Goal: Feedback & Contribution: Contribute content

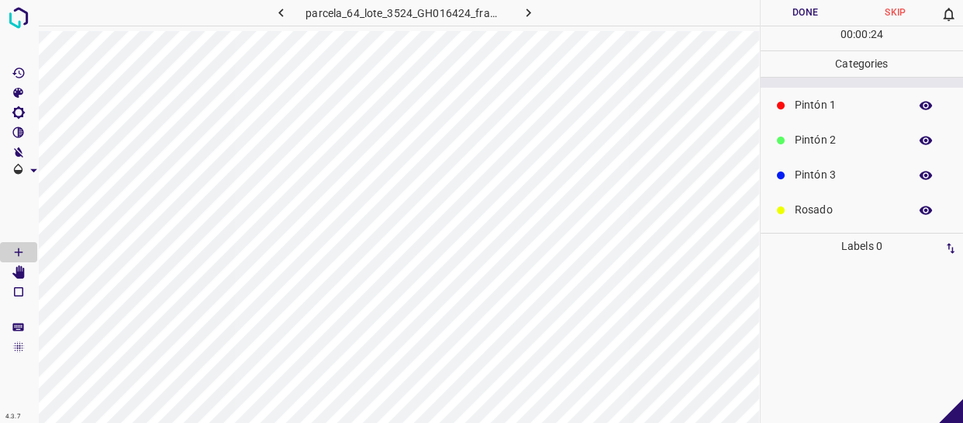
click at [840, 208] on p "Rosado" at bounding box center [848, 210] width 106 height 16
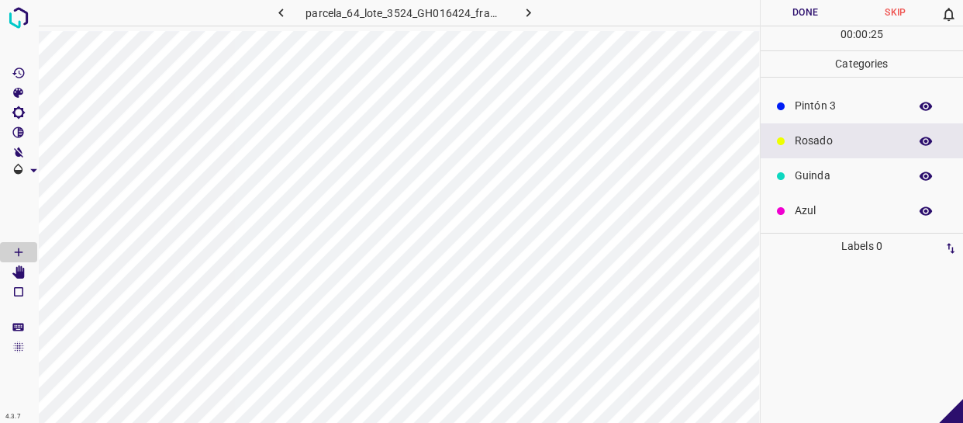
scroll to position [136, 0]
click at [828, 202] on p "Azul" at bounding box center [848, 210] width 106 height 16
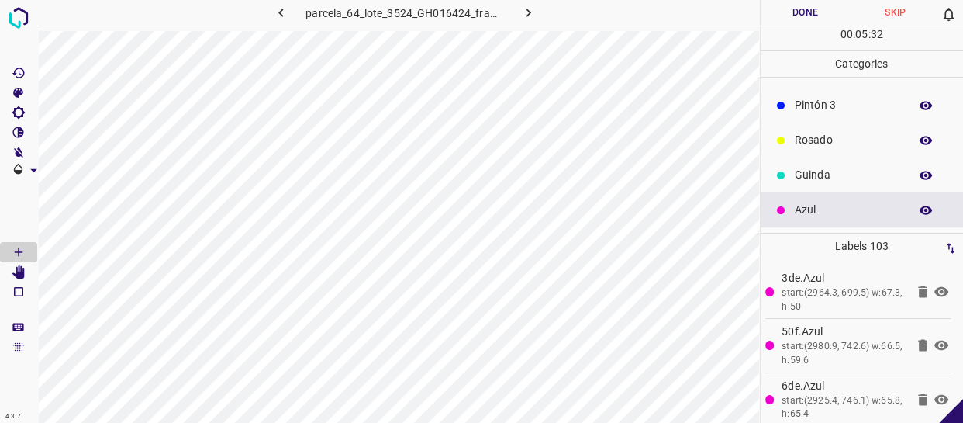
scroll to position [0, 0]
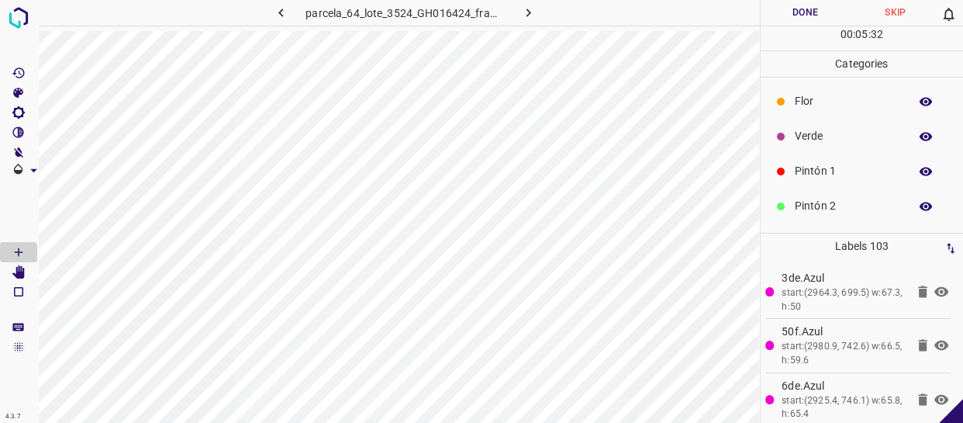
click at [841, 200] on p "Pintón 2" at bounding box center [848, 206] width 106 height 16
click at [837, 163] on p "Pintón 1" at bounding box center [848, 171] width 106 height 16
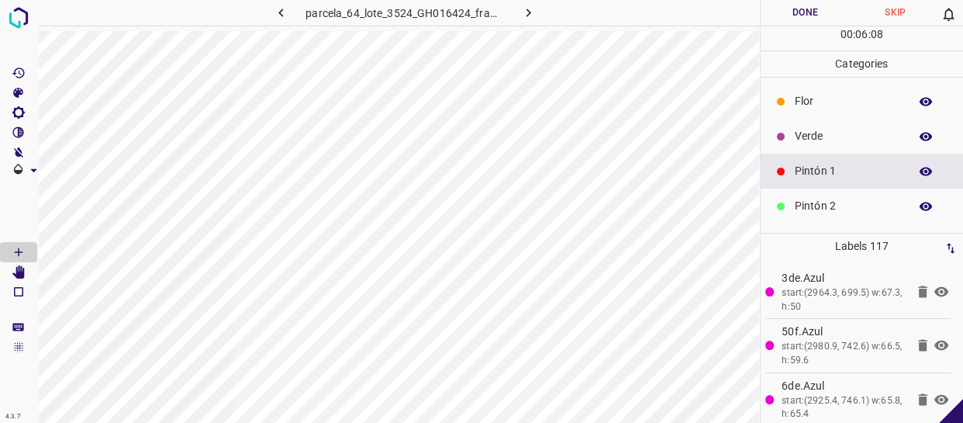
click at [822, 144] on p "Verde" at bounding box center [848, 136] width 106 height 16
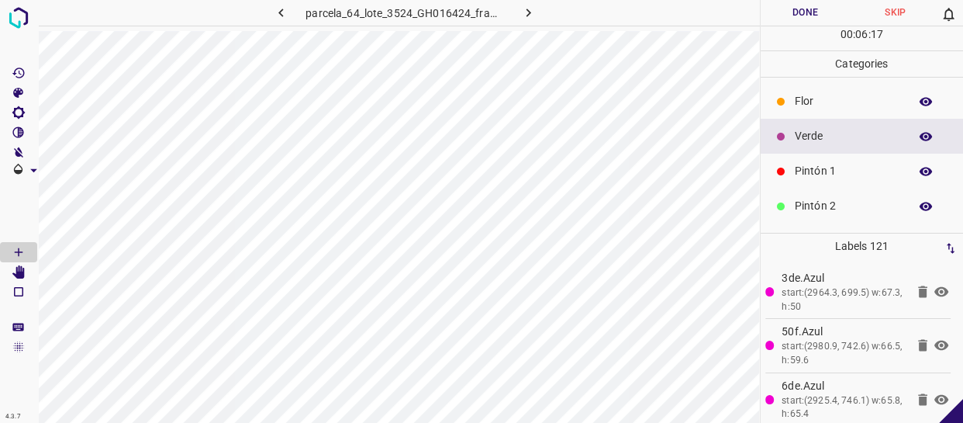
click at [857, 193] on div "Pintón 2" at bounding box center [862, 206] width 203 height 35
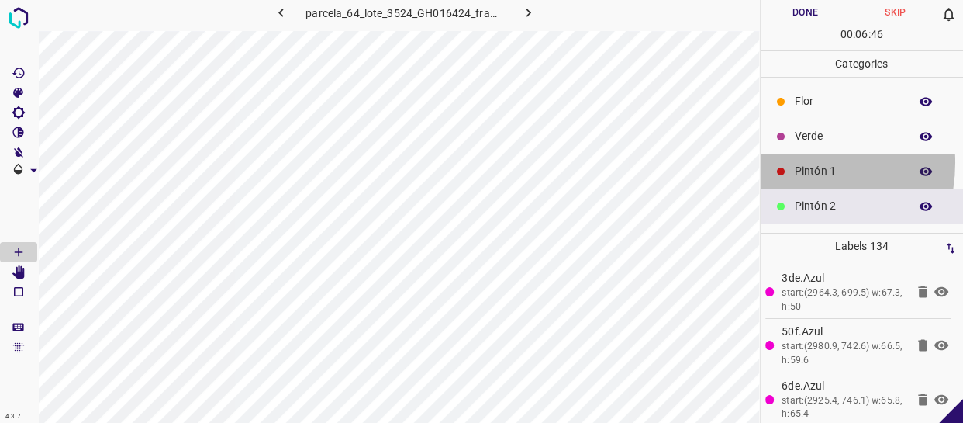
click at [784, 162] on div "Pintón 1" at bounding box center [862, 171] width 203 height 35
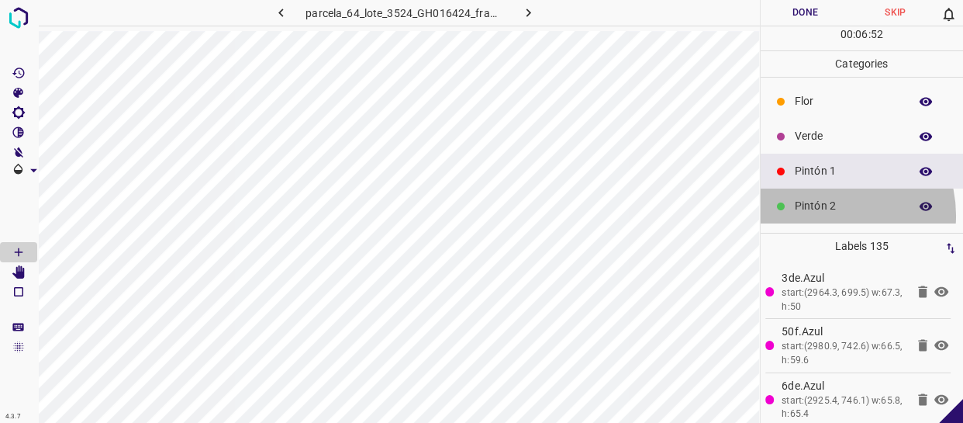
click at [821, 214] on div "Pintón 2" at bounding box center [862, 206] width 203 height 35
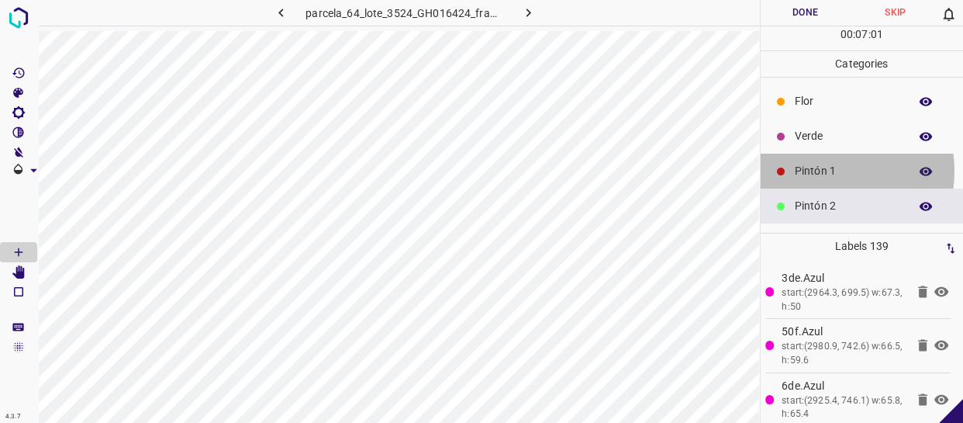
click at [822, 172] on p "Pintón 1" at bounding box center [848, 171] width 106 height 16
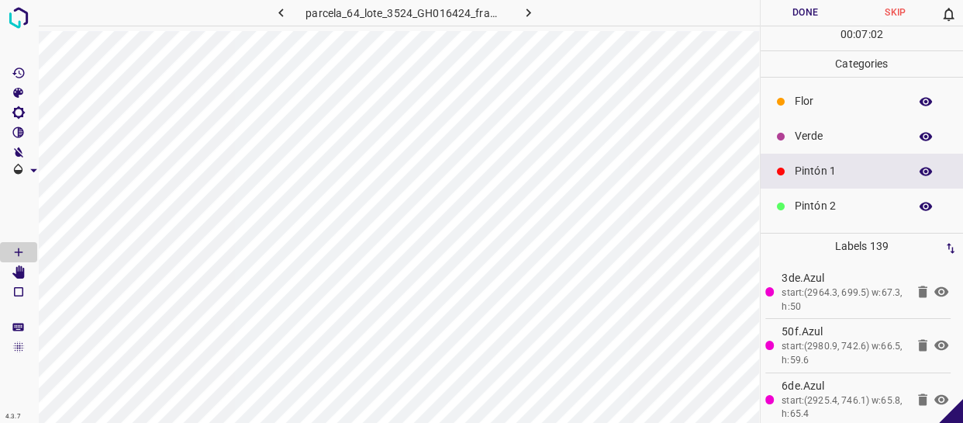
drag, startPoint x: 861, startPoint y: 132, endPoint x: 851, endPoint y: 133, distance: 10.2
click at [851, 133] on p "Verde" at bounding box center [848, 136] width 106 height 16
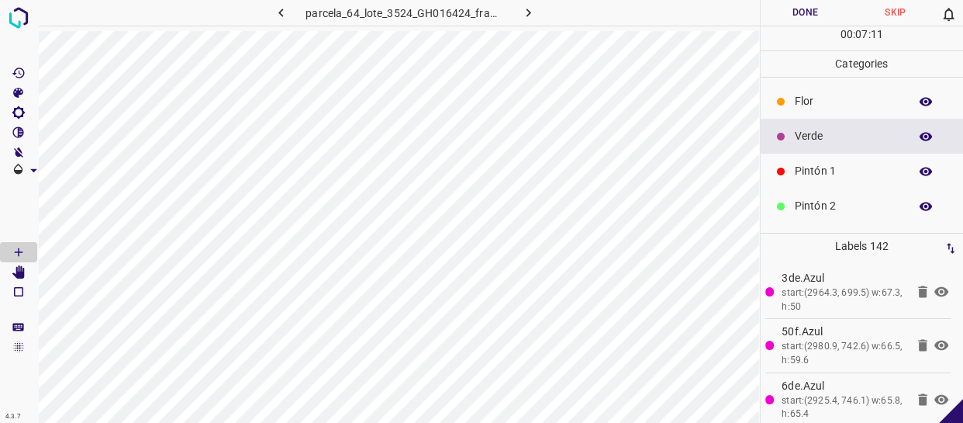
drag, startPoint x: 827, startPoint y: 175, endPoint x: 767, endPoint y: 182, distance: 60.1
click at [826, 175] on p "Pintón 1" at bounding box center [848, 171] width 106 height 16
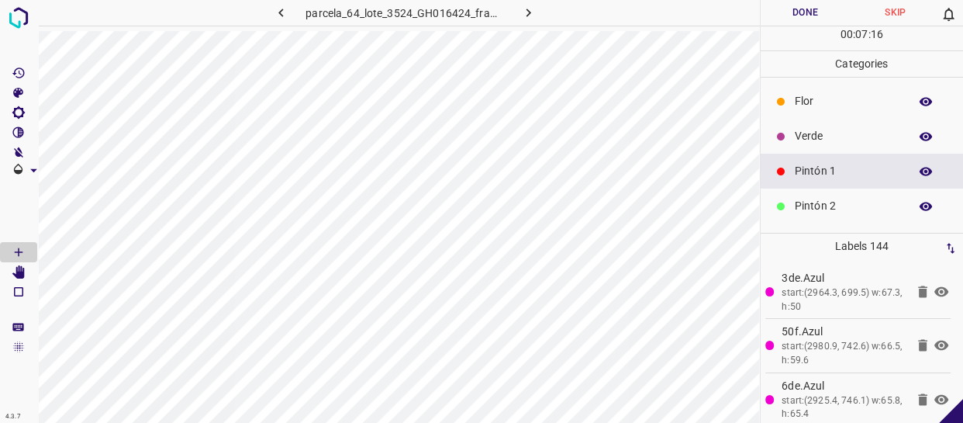
drag, startPoint x: 860, startPoint y: 184, endPoint x: 853, endPoint y: 191, distance: 9.3
click at [856, 185] on div "Pintón 1" at bounding box center [862, 171] width 203 height 35
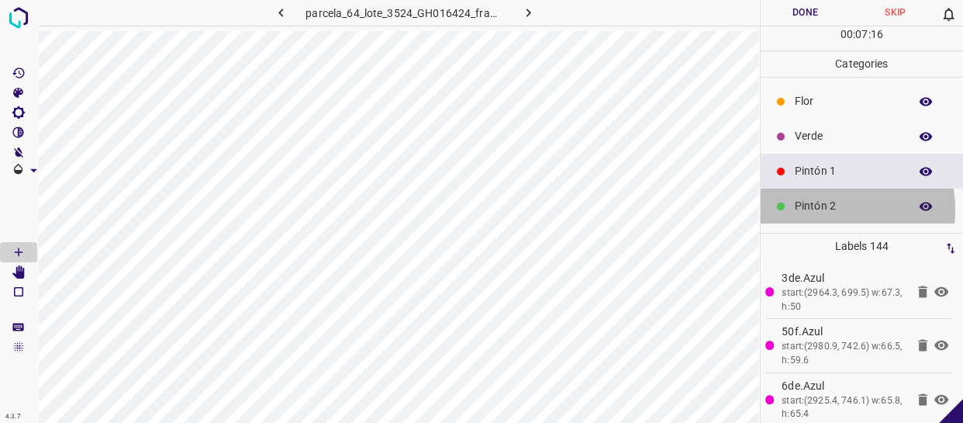
click at [821, 209] on p "Pintón 2" at bounding box center [848, 206] width 106 height 16
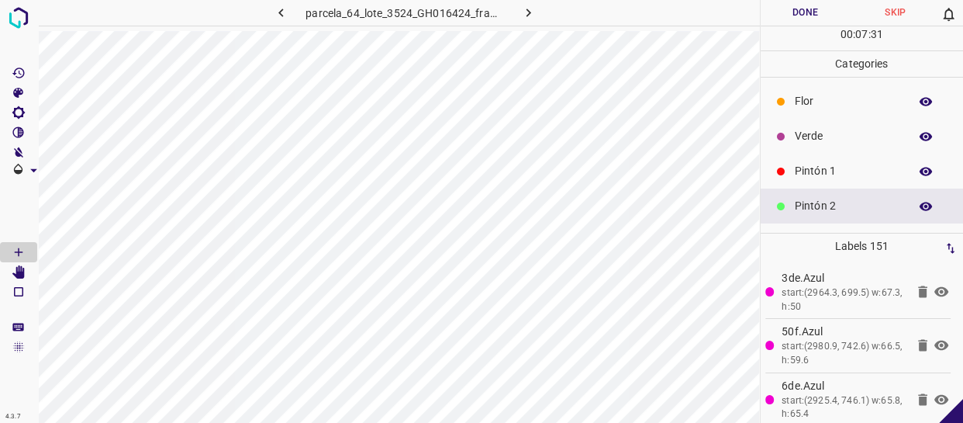
click at [825, 146] on div "Verde" at bounding box center [862, 136] width 203 height 35
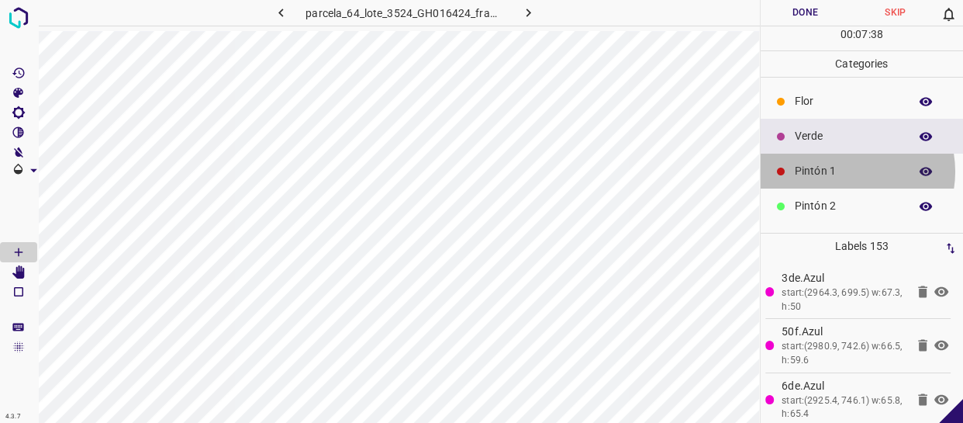
drag, startPoint x: 845, startPoint y: 171, endPoint x: 835, endPoint y: 171, distance: 9.3
click at [835, 171] on p "Pintón 1" at bounding box center [848, 171] width 106 height 16
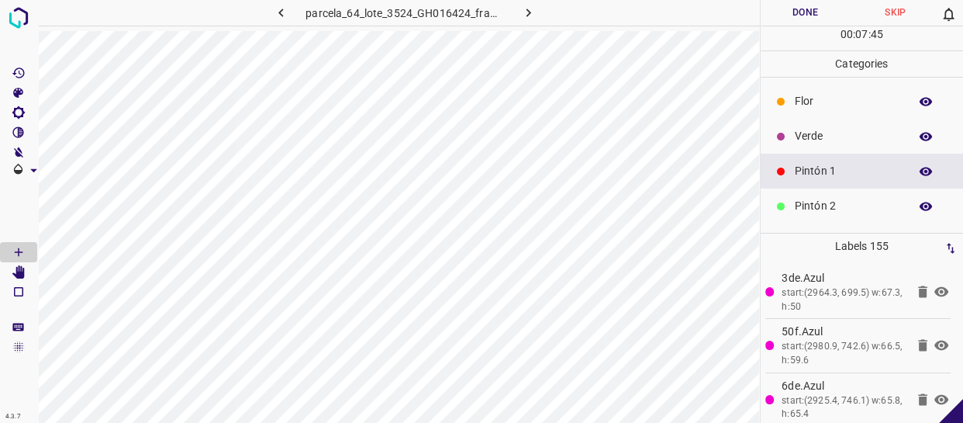
click at [813, 192] on div "Pintón 2" at bounding box center [862, 206] width 203 height 35
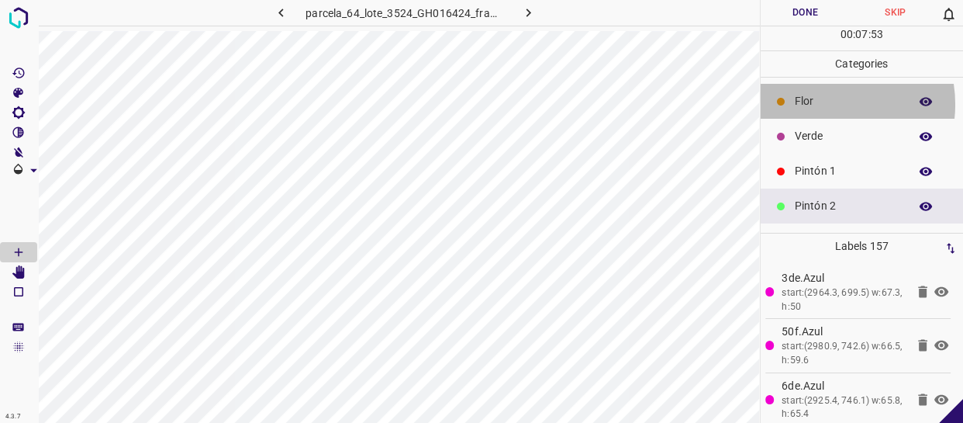
click at [824, 104] on p "Flor" at bounding box center [848, 101] width 106 height 16
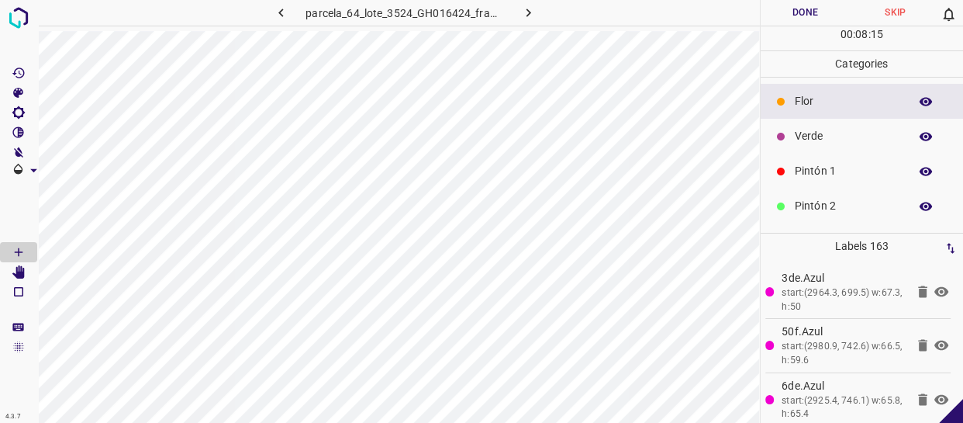
click at [853, 139] on p "Verde" at bounding box center [848, 136] width 106 height 16
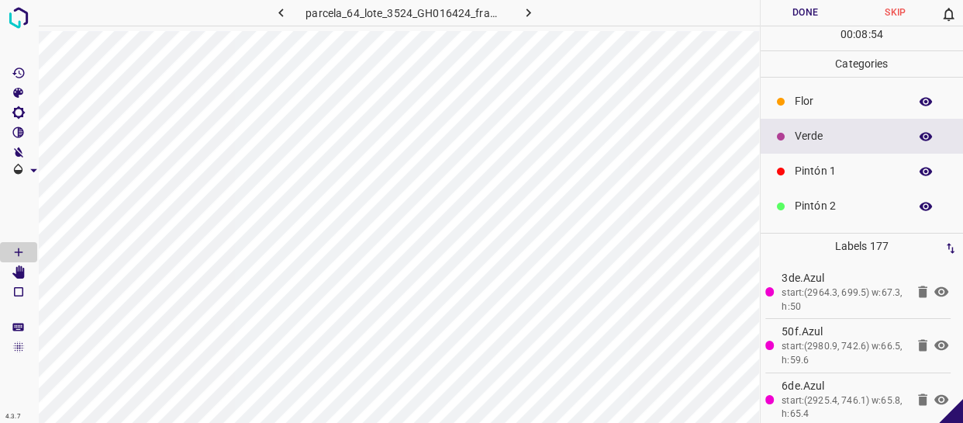
click at [809, 195] on div "Pintón 2" at bounding box center [862, 206] width 203 height 35
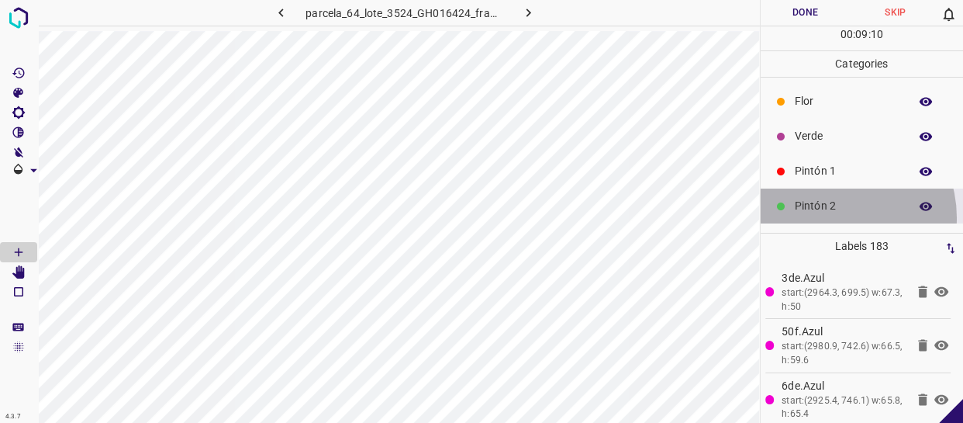
click at [830, 219] on div "Pintón 2" at bounding box center [862, 206] width 203 height 35
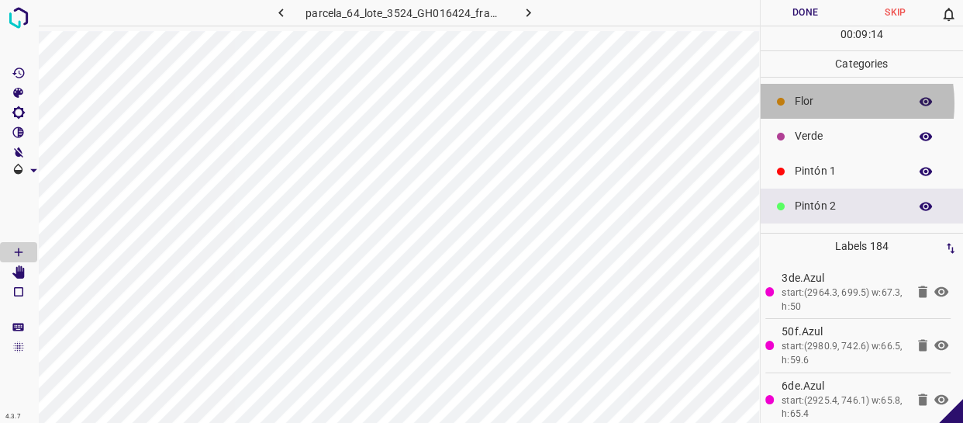
click at [808, 103] on p "Flor" at bounding box center [848, 101] width 106 height 16
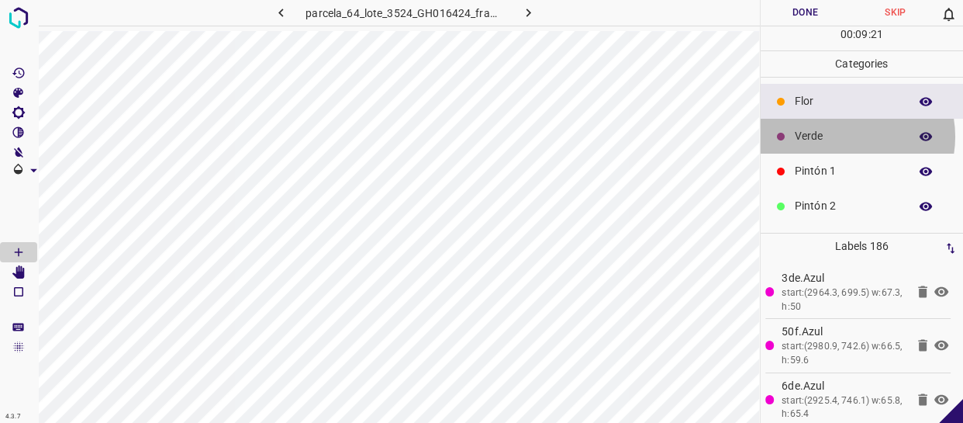
click at [845, 137] on p "Verde" at bounding box center [848, 136] width 106 height 16
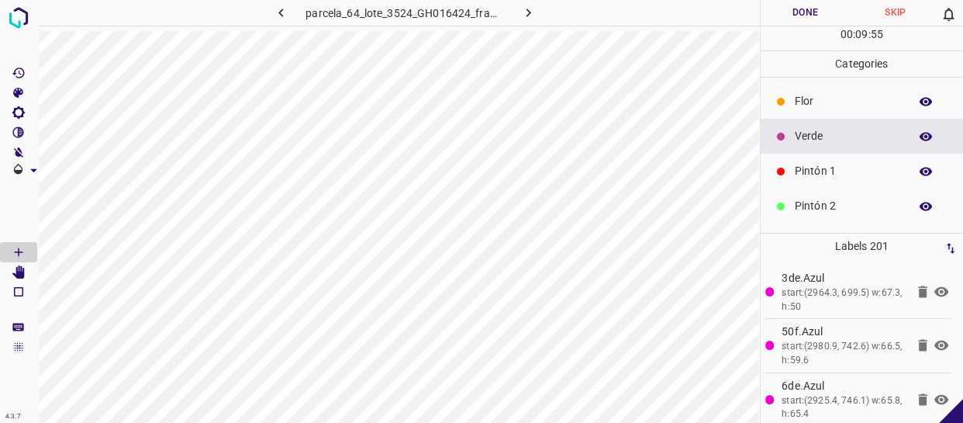
click at [853, 199] on p "Pintón 2" at bounding box center [848, 206] width 106 height 16
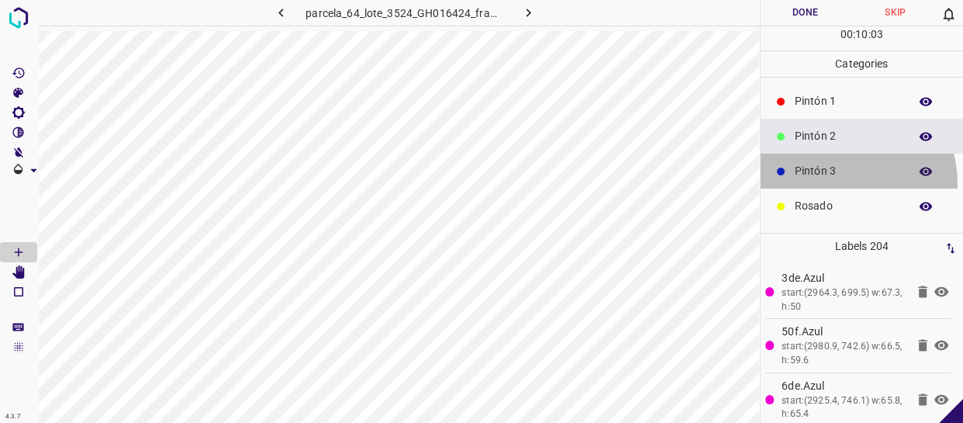
click at [834, 182] on div "Pintón 3" at bounding box center [862, 171] width 203 height 35
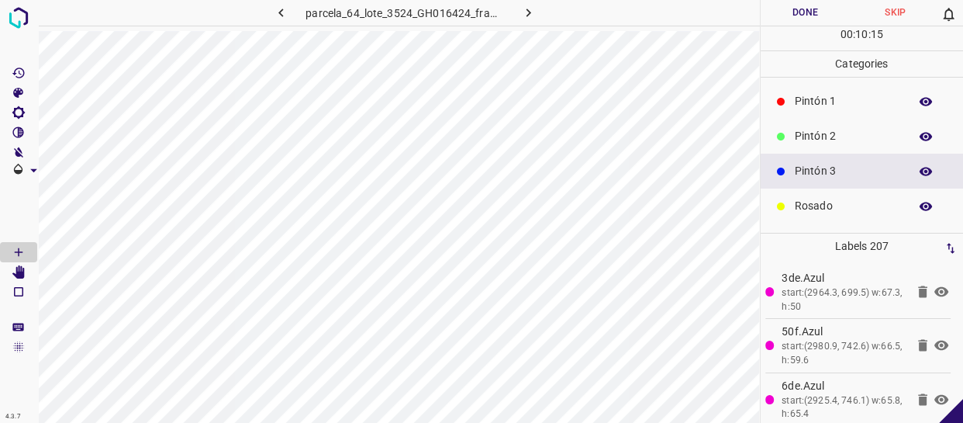
click at [842, 124] on div "Pintón 2" at bounding box center [862, 136] width 203 height 35
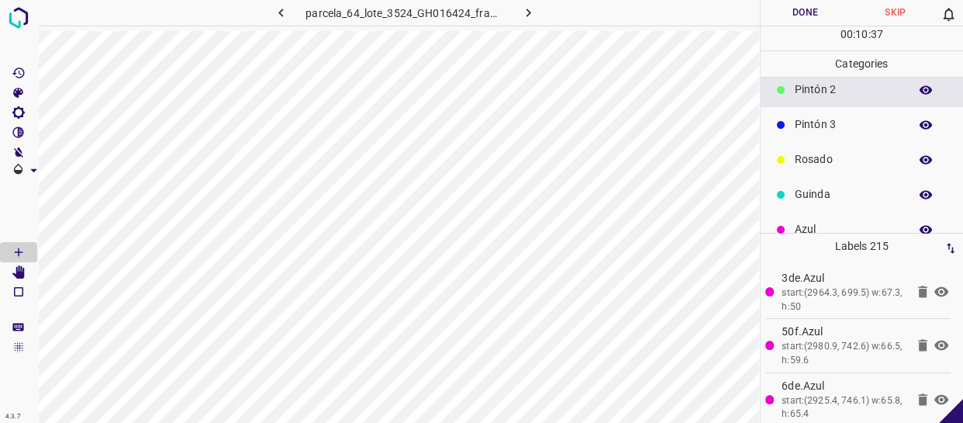
scroll to position [136, 0]
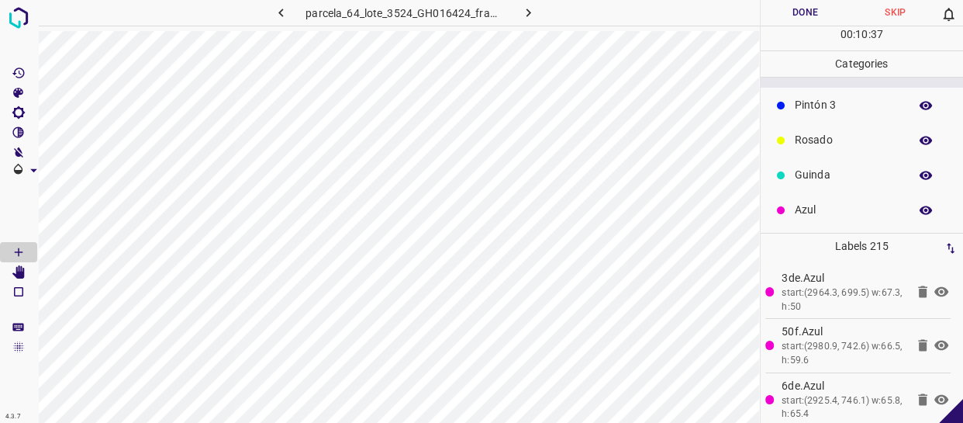
click at [826, 147] on p "Rosado" at bounding box center [848, 140] width 106 height 16
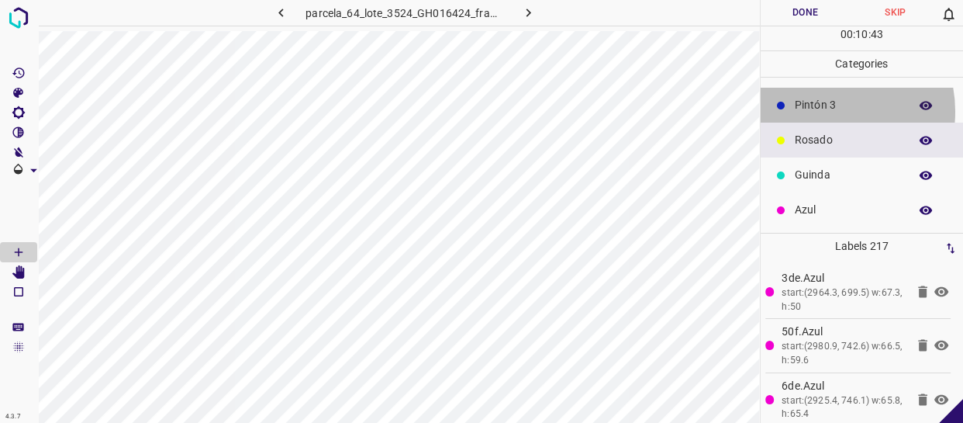
drag, startPoint x: 822, startPoint y: 111, endPoint x: 801, endPoint y: 112, distance: 20.2
click at [821, 111] on p "Pintón 3" at bounding box center [848, 105] width 106 height 16
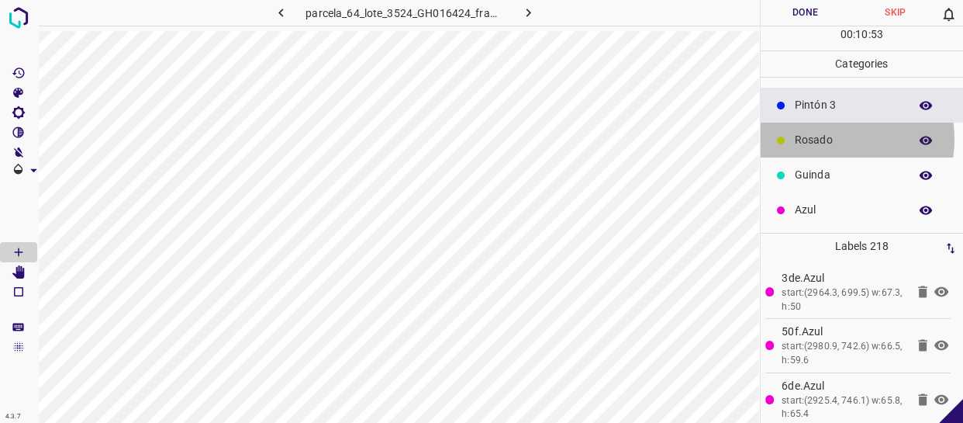
click at [826, 140] on p "Rosado" at bounding box center [848, 140] width 106 height 16
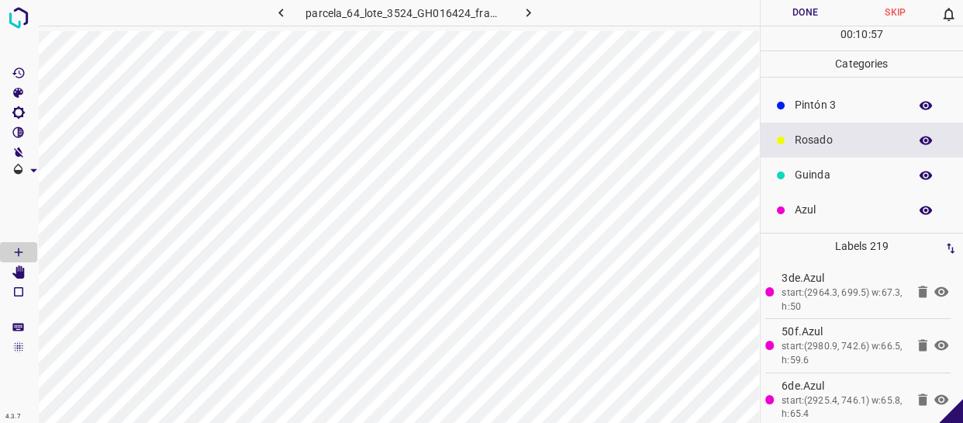
drag, startPoint x: 828, startPoint y: 103, endPoint x: 766, endPoint y: 116, distance: 62.7
click at [828, 102] on p "Pintón 3" at bounding box center [848, 105] width 106 height 16
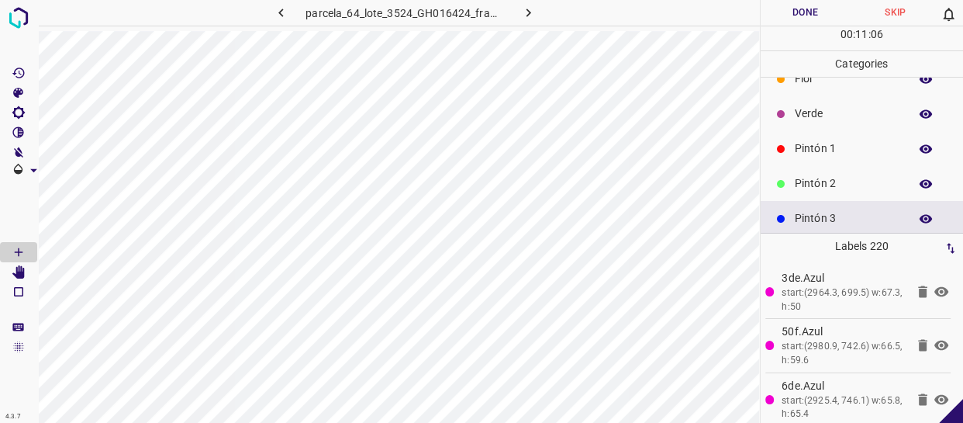
scroll to position [0, 0]
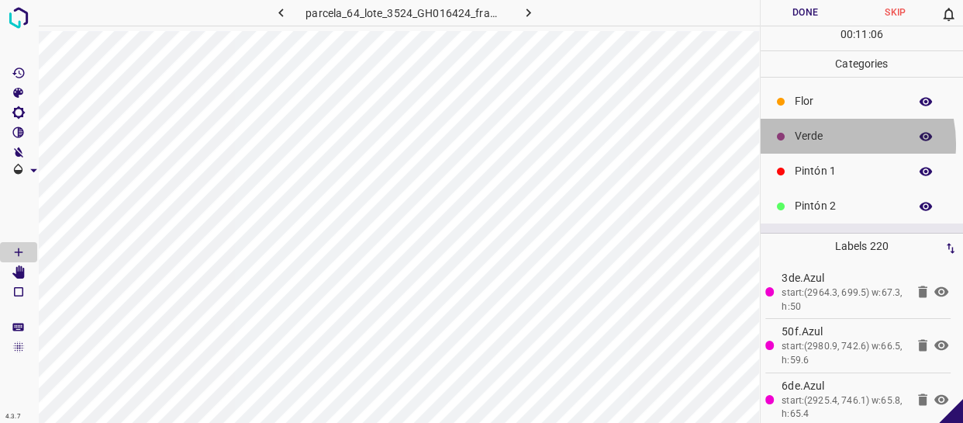
click at [823, 144] on p "Verde" at bounding box center [848, 136] width 106 height 16
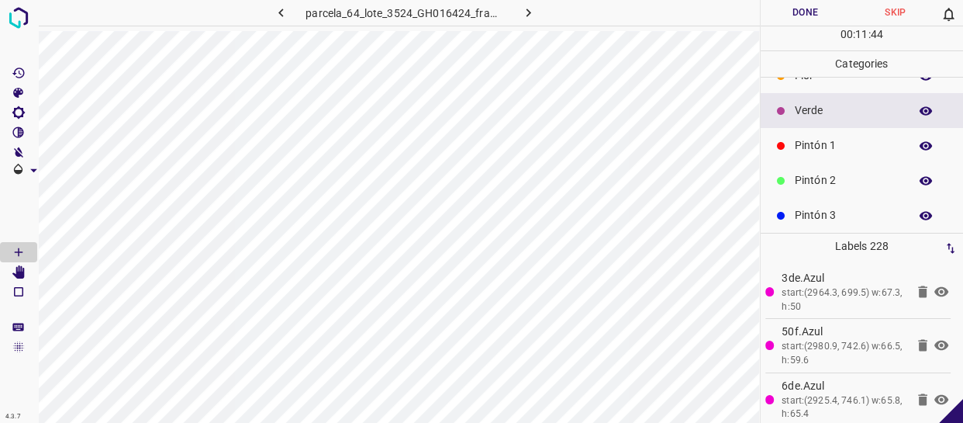
scroll to position [70, 0]
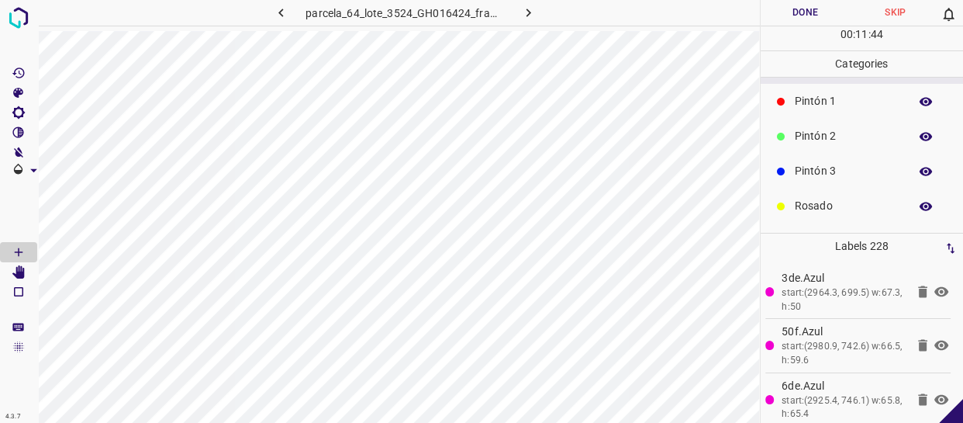
click at [840, 181] on div "Pintón 3" at bounding box center [862, 171] width 203 height 35
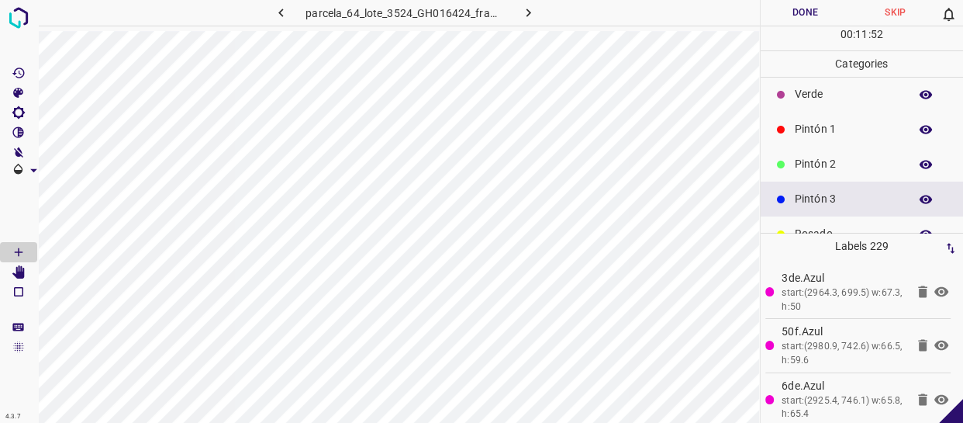
scroll to position [0, 0]
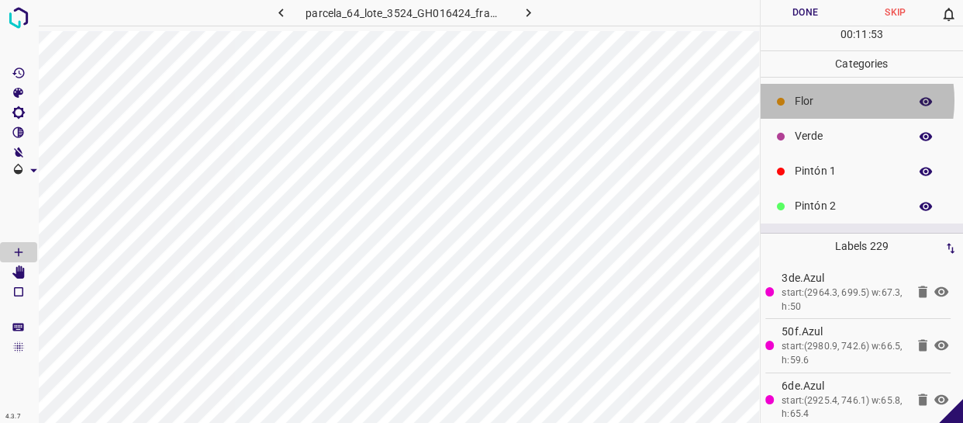
click at [818, 104] on p "Flor" at bounding box center [848, 101] width 106 height 16
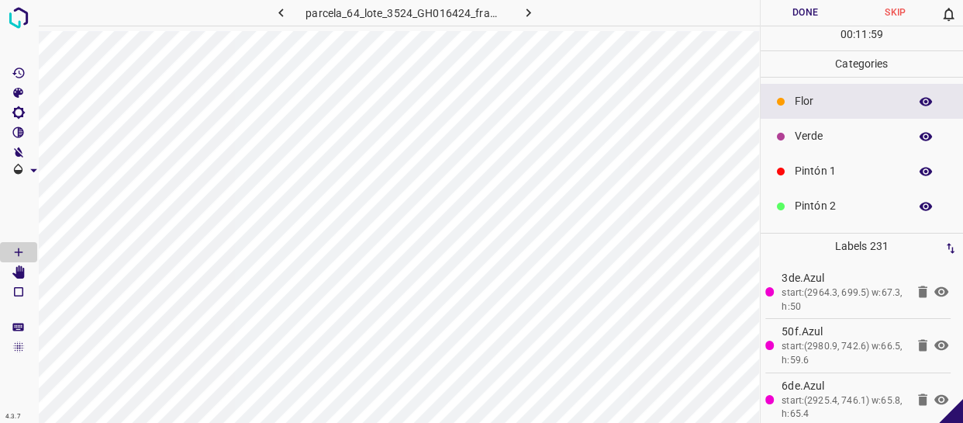
click at [817, 139] on p "Verde" at bounding box center [848, 136] width 106 height 16
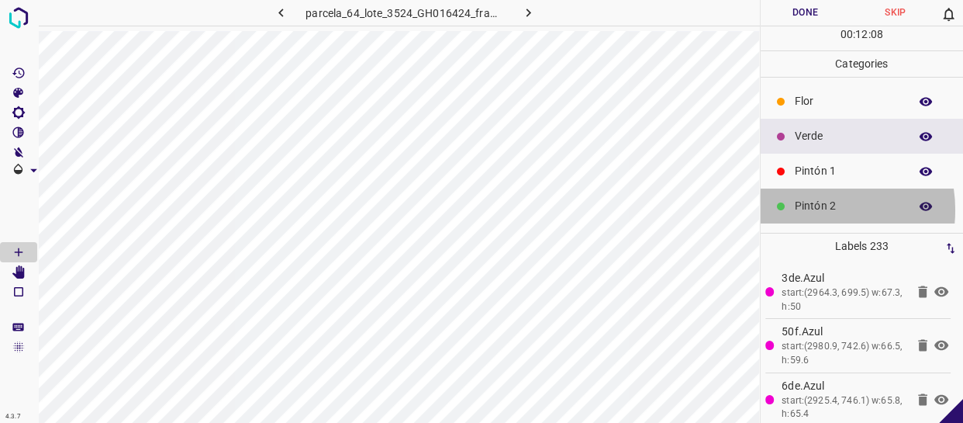
click at [808, 210] on p "Pintón 2" at bounding box center [848, 206] width 106 height 16
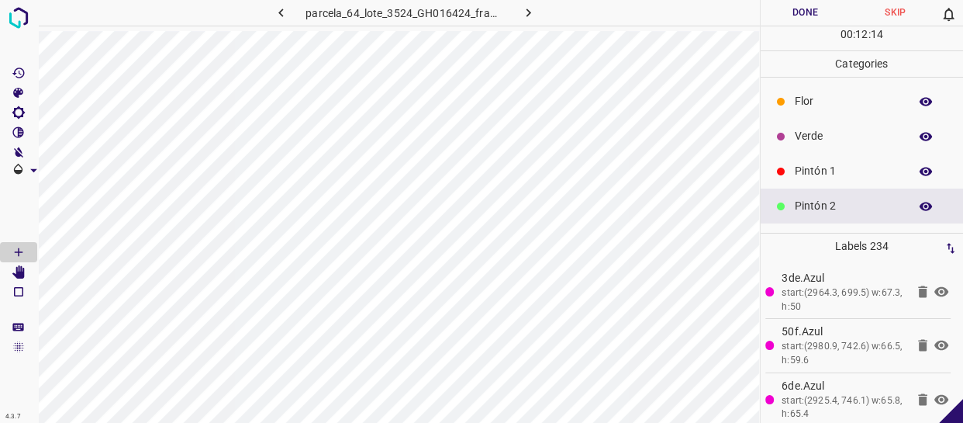
scroll to position [70, 0]
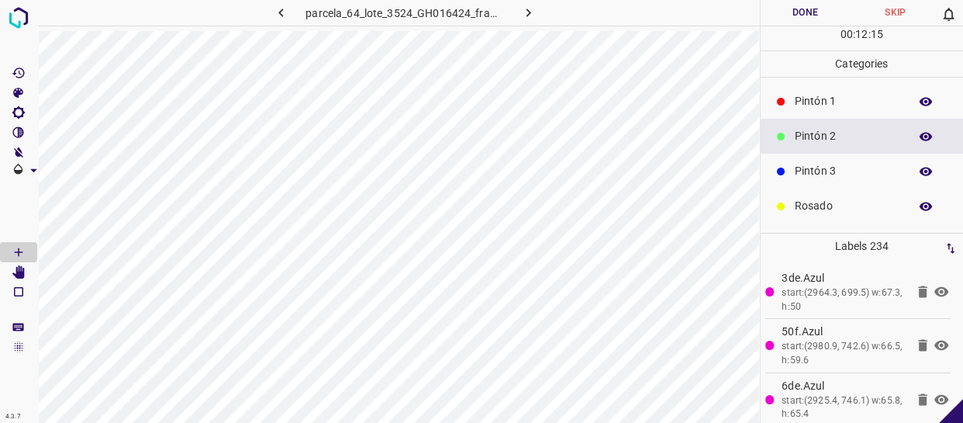
drag, startPoint x: 842, startPoint y: 175, endPoint x: 774, endPoint y: 189, distance: 69.8
click at [842, 175] on p "Pintón 3" at bounding box center [848, 171] width 106 height 16
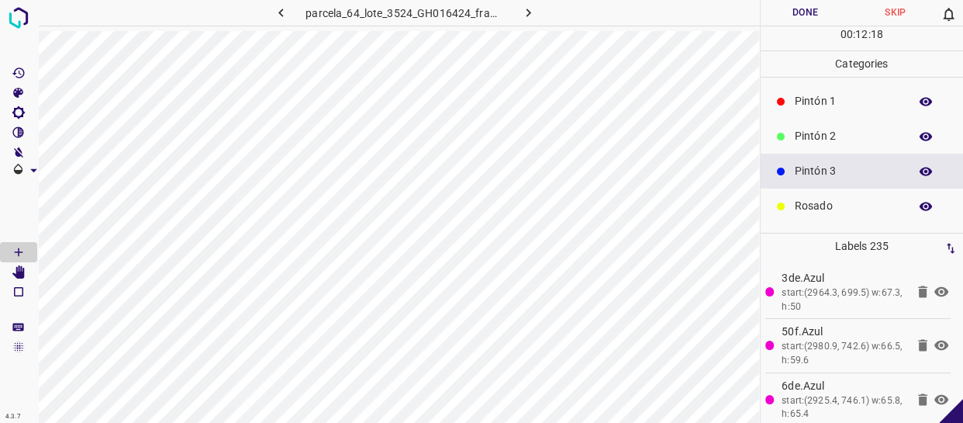
click at [825, 203] on p "Rosado" at bounding box center [848, 206] width 106 height 16
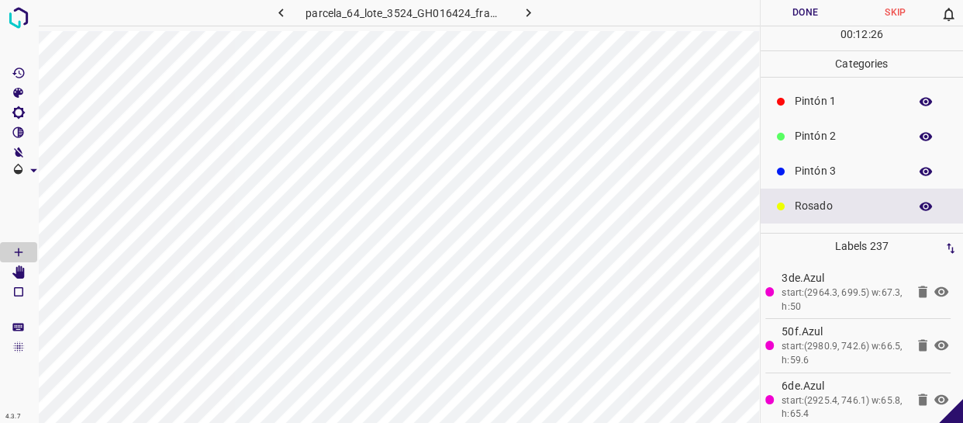
click at [836, 157] on div "Pintón 3" at bounding box center [862, 171] width 203 height 35
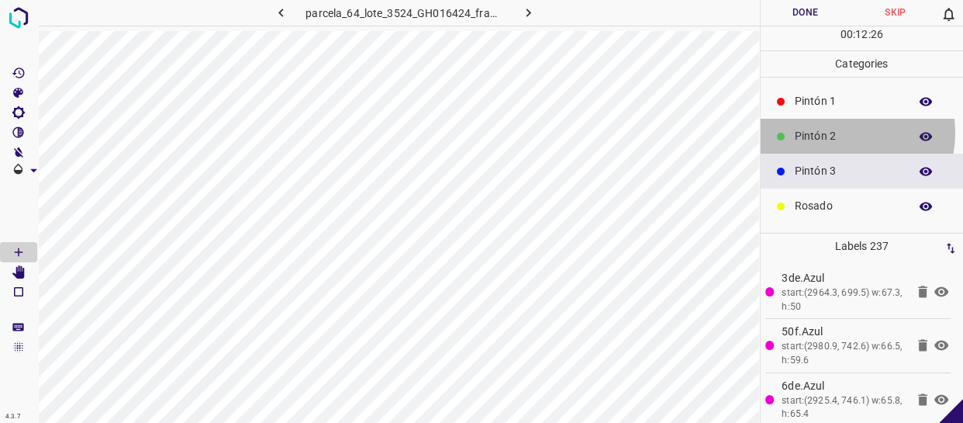
click at [839, 132] on p "Pintón 2" at bounding box center [848, 136] width 106 height 16
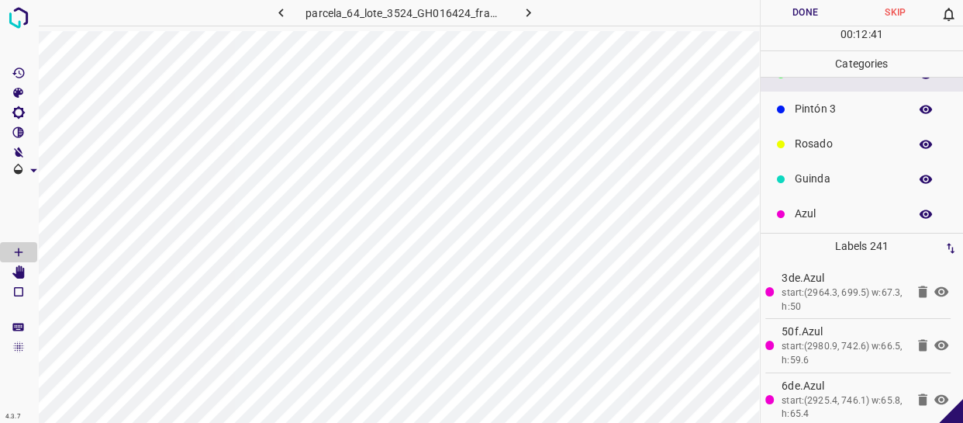
scroll to position [136, 0]
click at [818, 140] on p "Rosado" at bounding box center [848, 140] width 106 height 16
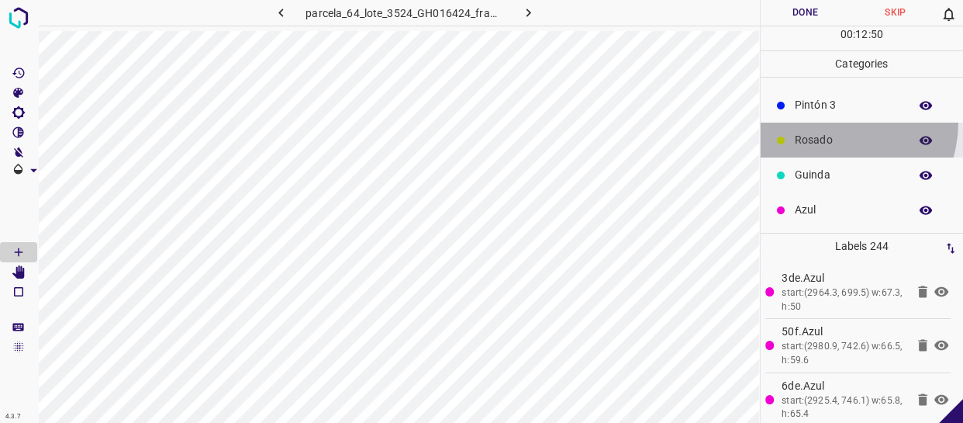
drag, startPoint x: 830, startPoint y: 122, endPoint x: 822, endPoint y: 123, distance: 7.8
click at [829, 123] on div "Rosado" at bounding box center [862, 140] width 203 height 35
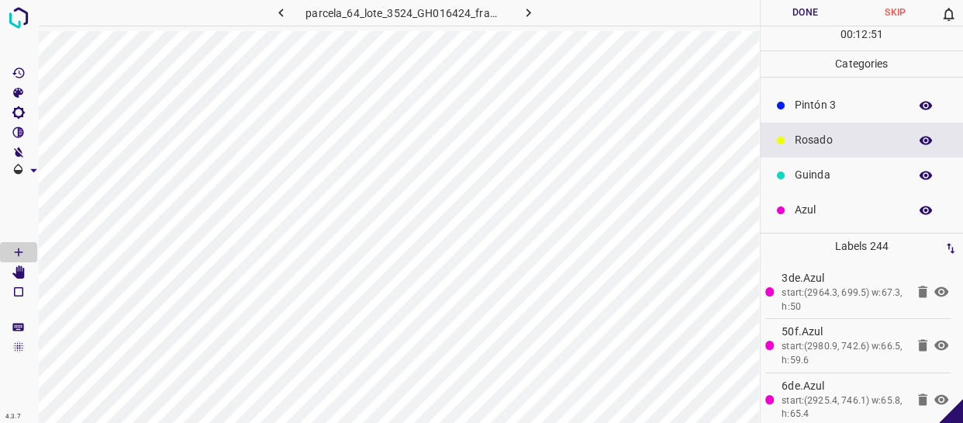
click at [822, 123] on div "Rosado" at bounding box center [862, 140] width 203 height 35
click at [857, 106] on p "Pintón 3" at bounding box center [848, 105] width 106 height 16
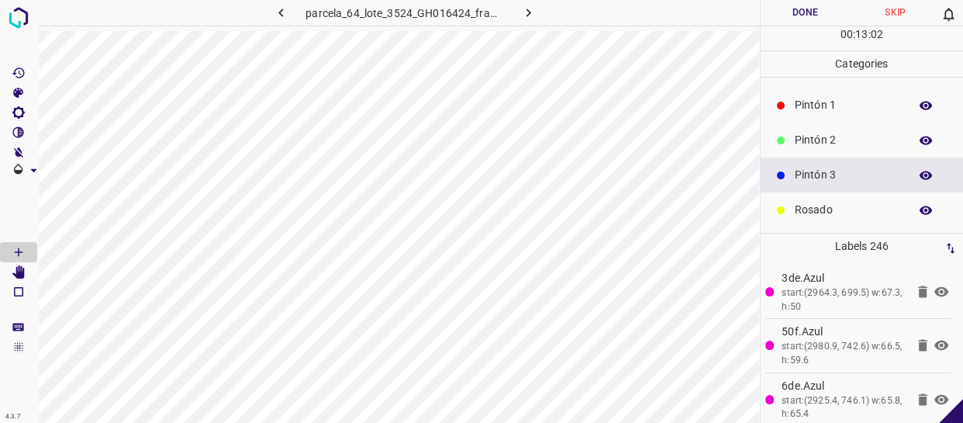
scroll to position [0, 0]
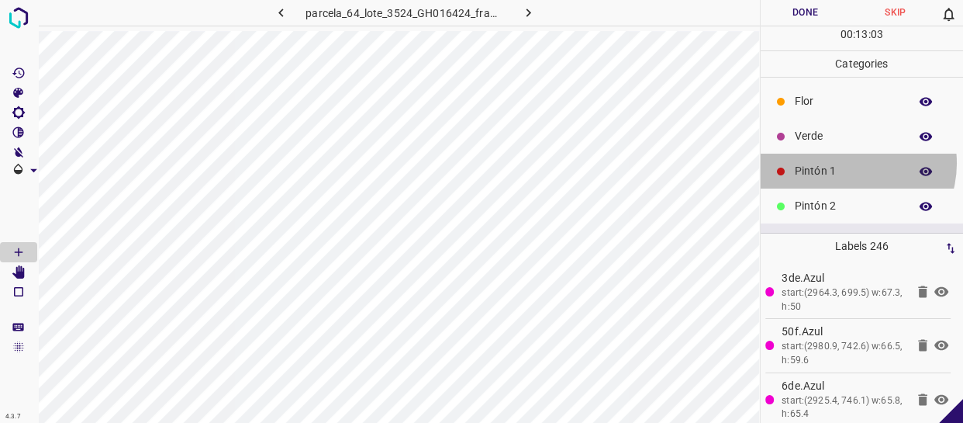
click at [845, 163] on p "Pintón 1" at bounding box center [848, 171] width 106 height 16
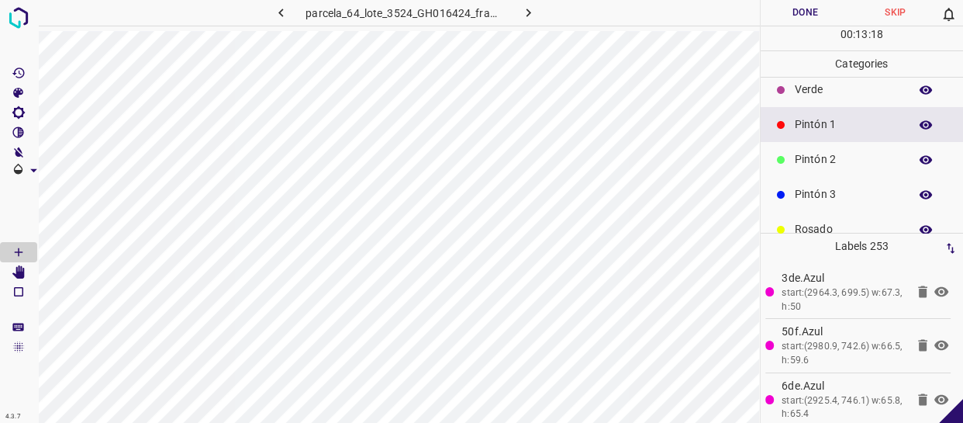
scroll to position [70, 0]
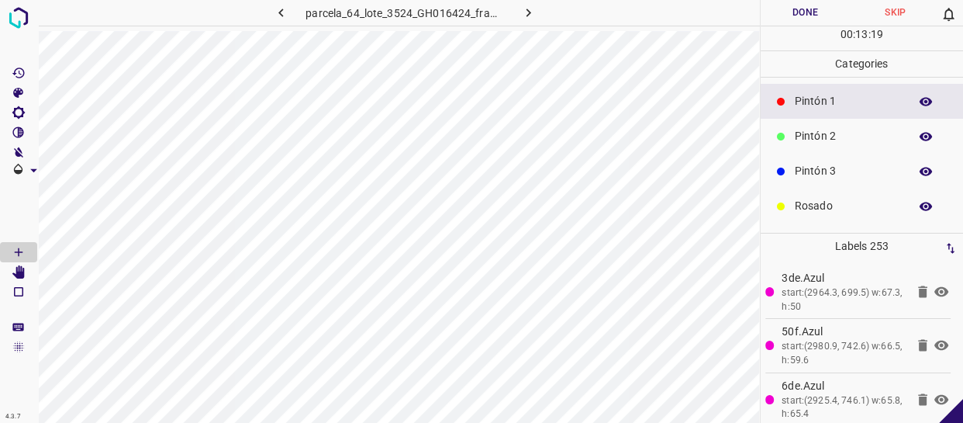
click at [835, 163] on p "Pintón 3" at bounding box center [848, 171] width 106 height 16
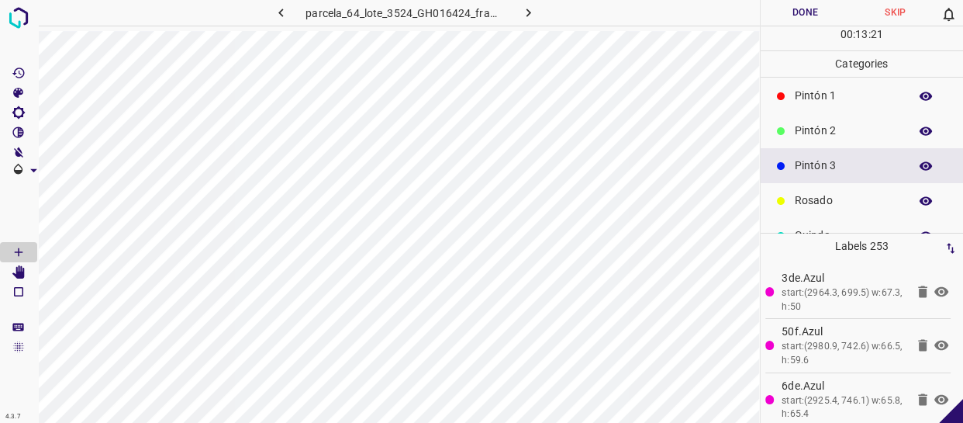
scroll to position [136, 0]
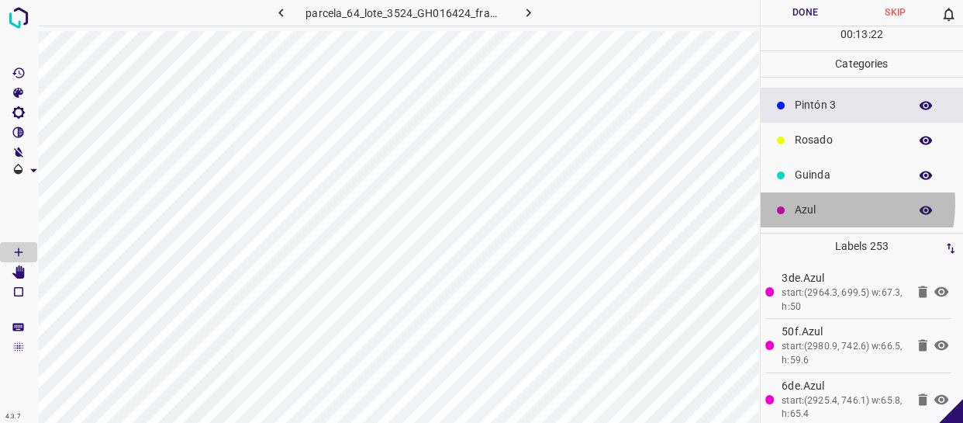
click at [815, 203] on p "Azul" at bounding box center [848, 210] width 106 height 16
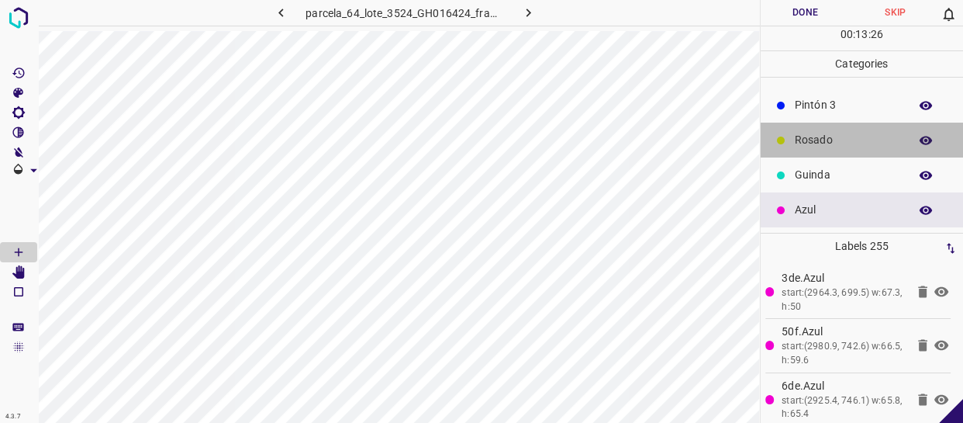
click at [871, 137] on p "Rosado" at bounding box center [848, 140] width 106 height 16
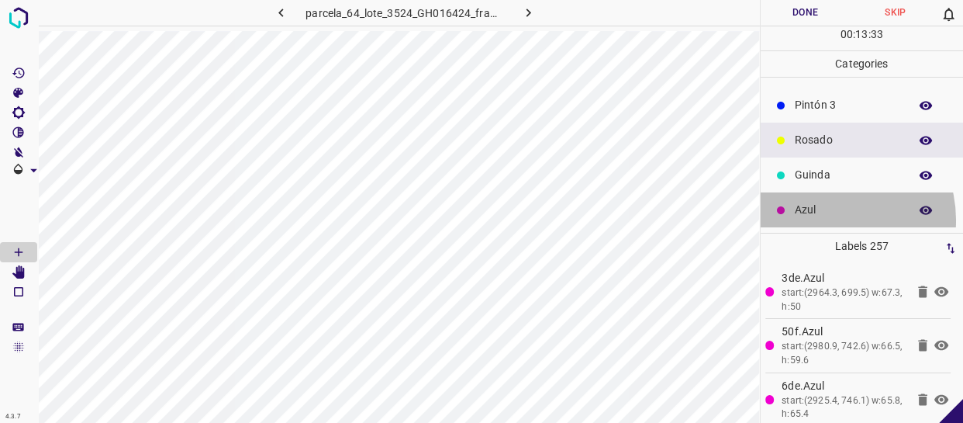
drag, startPoint x: 827, startPoint y: 220, endPoint x: 815, endPoint y: 223, distance: 12.0
click at [825, 220] on div "Azul" at bounding box center [862, 209] width 203 height 35
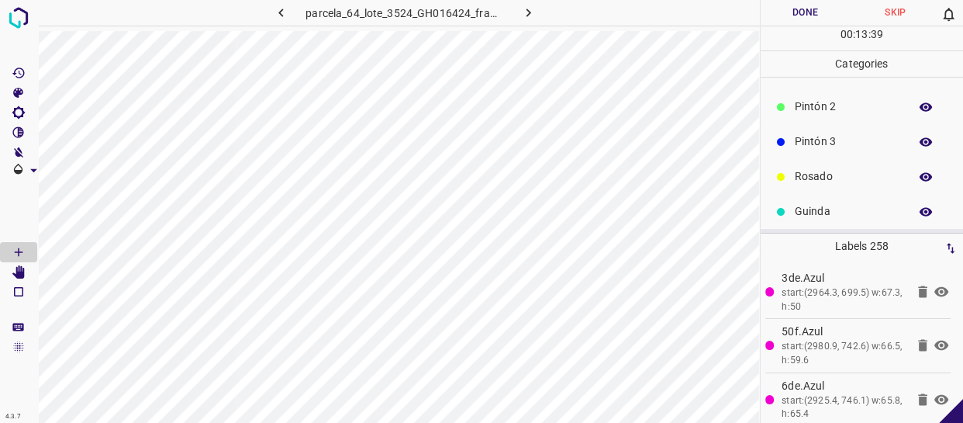
scroll to position [65, 0]
drag, startPoint x: 838, startPoint y: 176, endPoint x: 826, endPoint y: 176, distance: 11.6
click at [826, 176] on p "Pintón 3" at bounding box center [848, 176] width 106 height 16
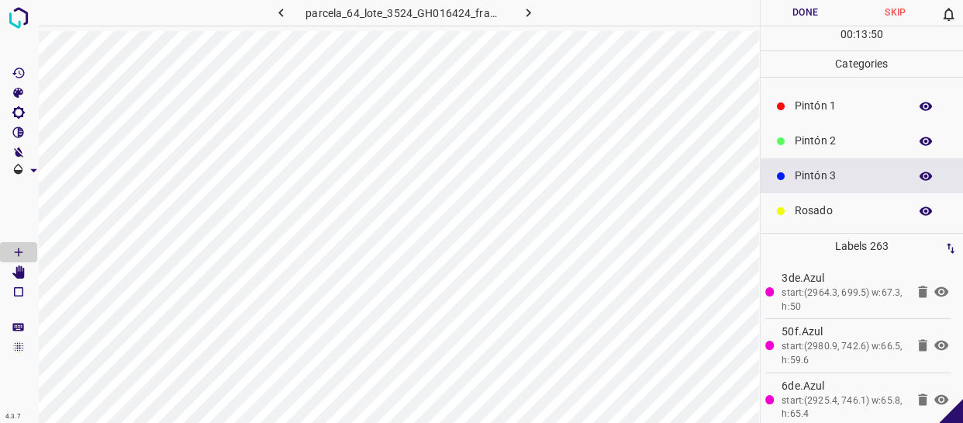
click at [815, 147] on p "Pintón 2" at bounding box center [848, 141] width 106 height 16
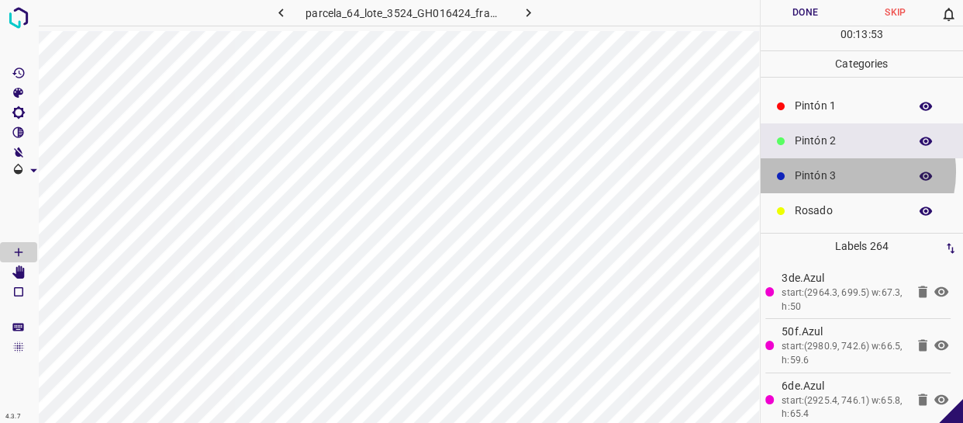
click at [848, 171] on p "Pintón 3" at bounding box center [848, 176] width 106 height 16
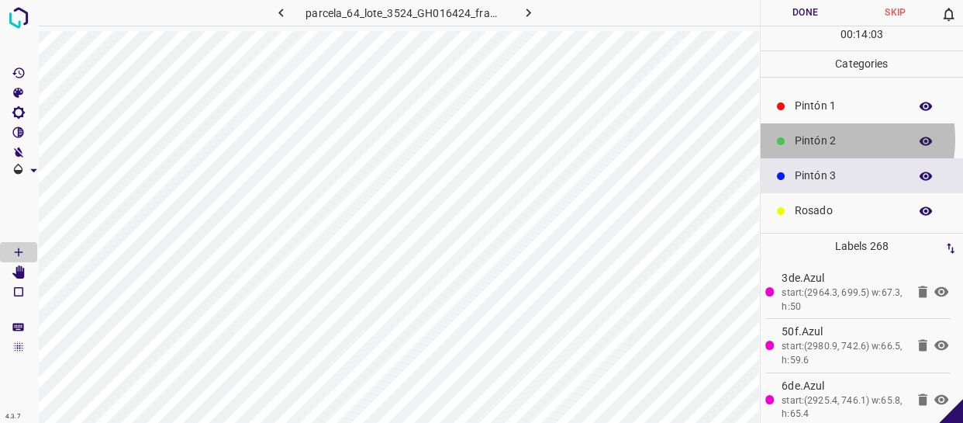
click at [831, 139] on p "Pintón 2" at bounding box center [848, 141] width 106 height 16
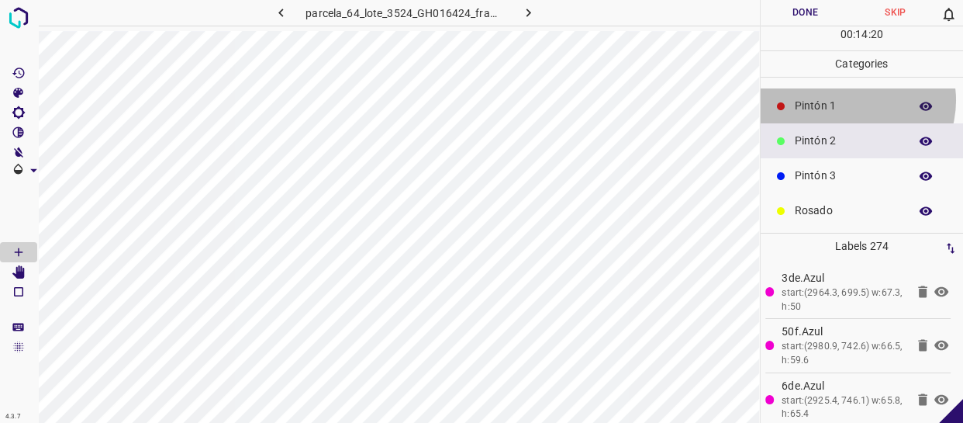
click at [854, 100] on p "Pintón 1" at bounding box center [848, 106] width 106 height 16
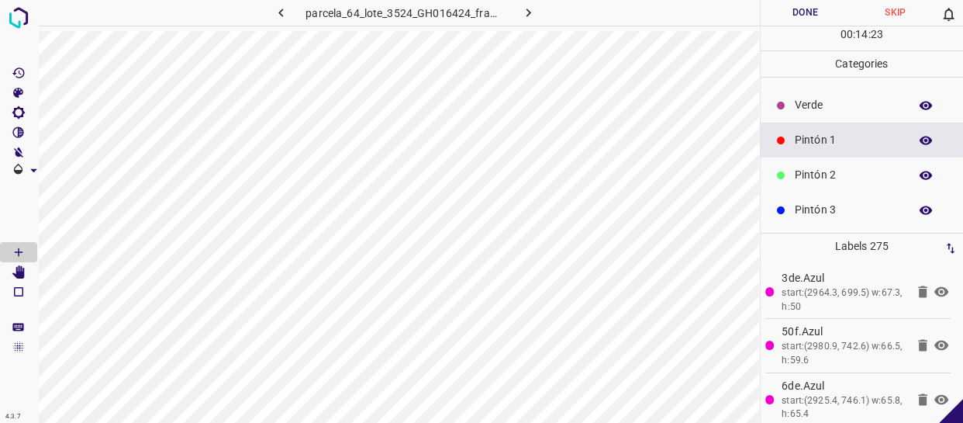
scroll to position [0, 0]
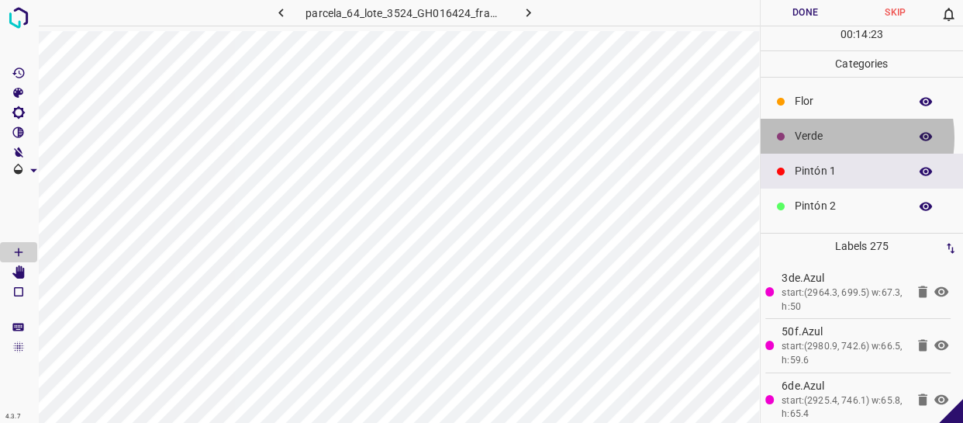
click at [828, 137] on p "Verde" at bounding box center [848, 136] width 106 height 16
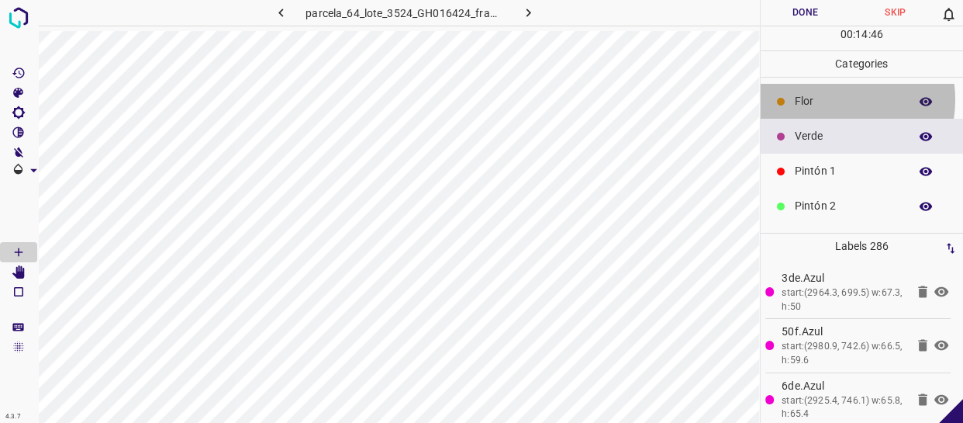
click at [834, 99] on p "Flor" at bounding box center [848, 101] width 106 height 16
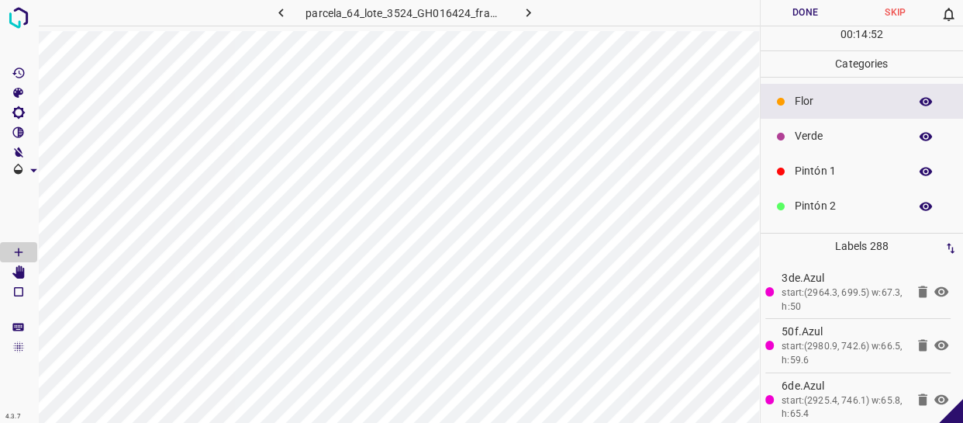
click at [830, 167] on p "Pintón 1" at bounding box center [848, 171] width 106 height 16
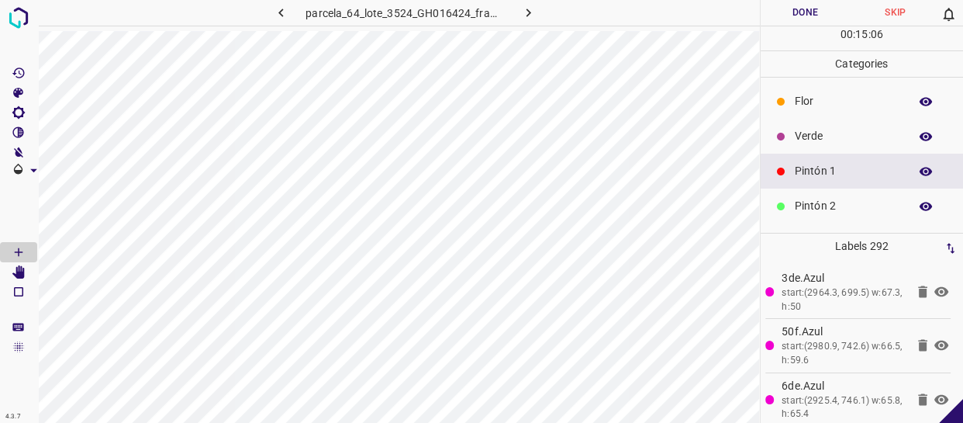
click at [861, 205] on p "Pintón 2" at bounding box center [848, 206] width 106 height 16
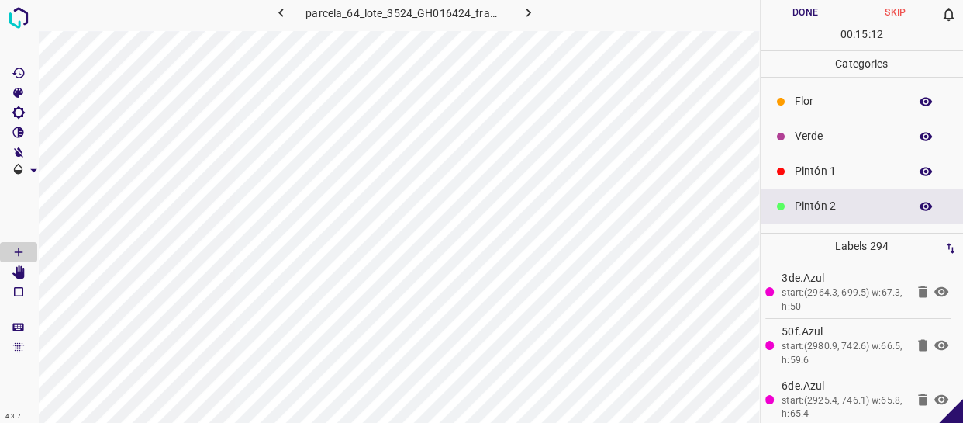
click at [832, 172] on p "Pintón 1" at bounding box center [848, 171] width 106 height 16
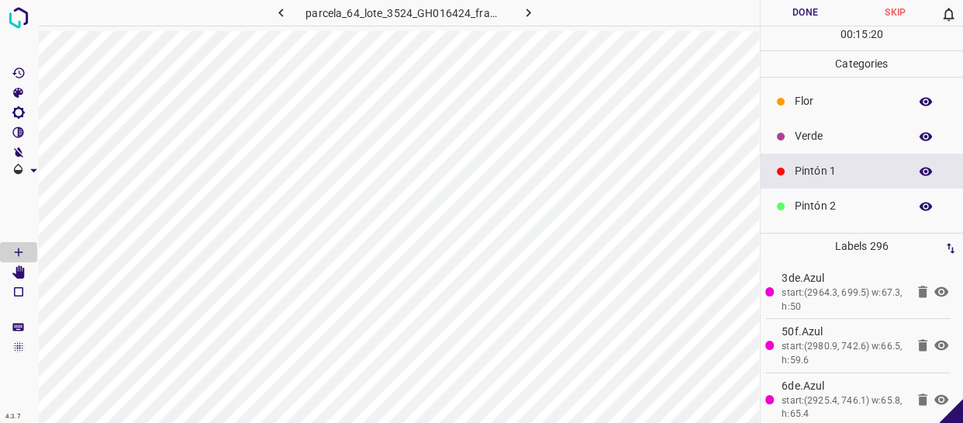
scroll to position [70, 0]
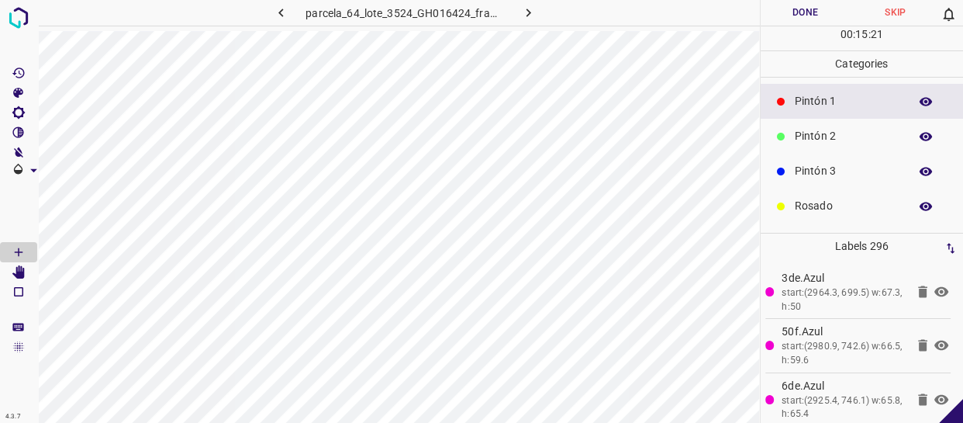
click at [839, 170] on p "Pintón 3" at bounding box center [848, 171] width 106 height 16
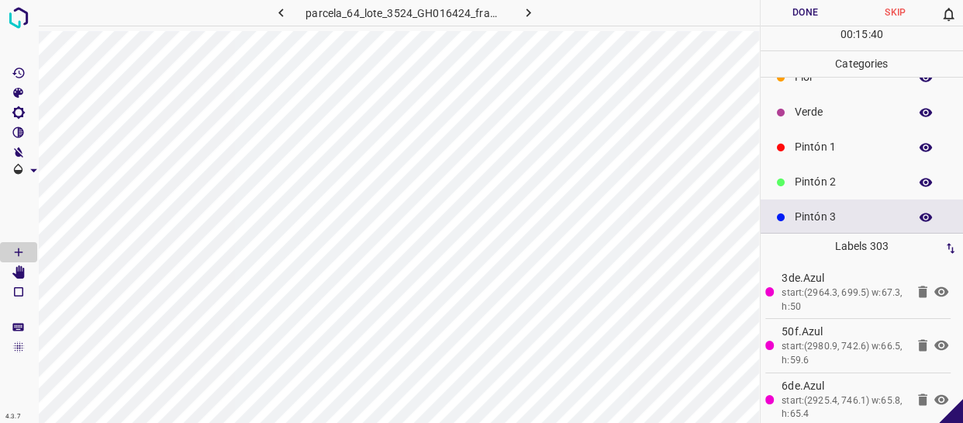
scroll to position [0, 0]
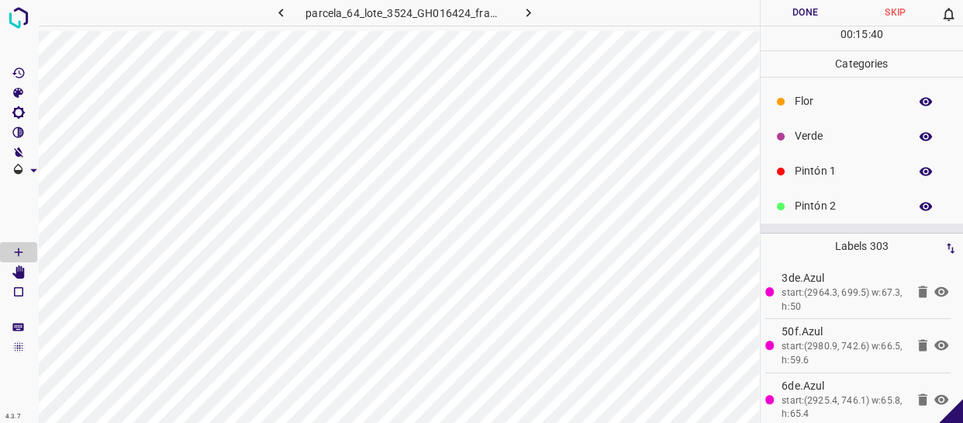
click at [825, 88] on div "Flor" at bounding box center [862, 101] width 203 height 35
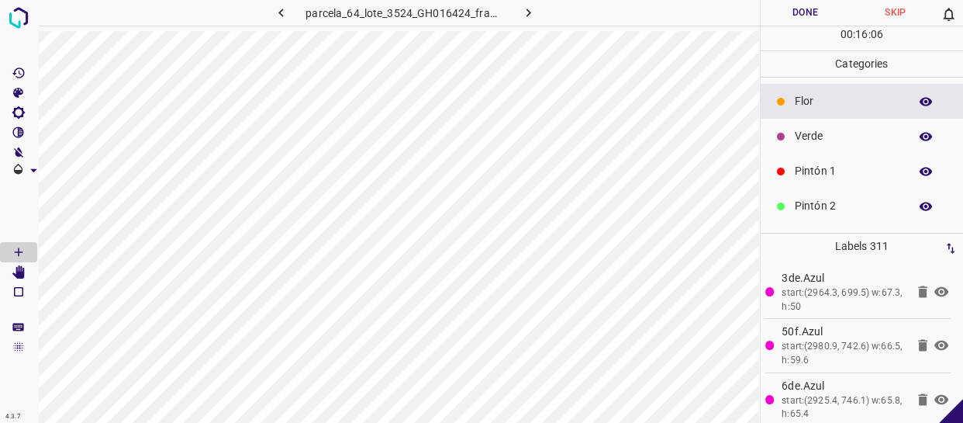
drag, startPoint x: 825, startPoint y: 185, endPoint x: 818, endPoint y: 195, distance: 12.3
click at [821, 191] on ul "[PERSON_NAME] Verde Pintón 1 Pintón 2 Pintón 3 [PERSON_NAME] Azul" at bounding box center [862, 224] width 203 height 292
click at [821, 207] on p "Pintón 2" at bounding box center [848, 206] width 106 height 16
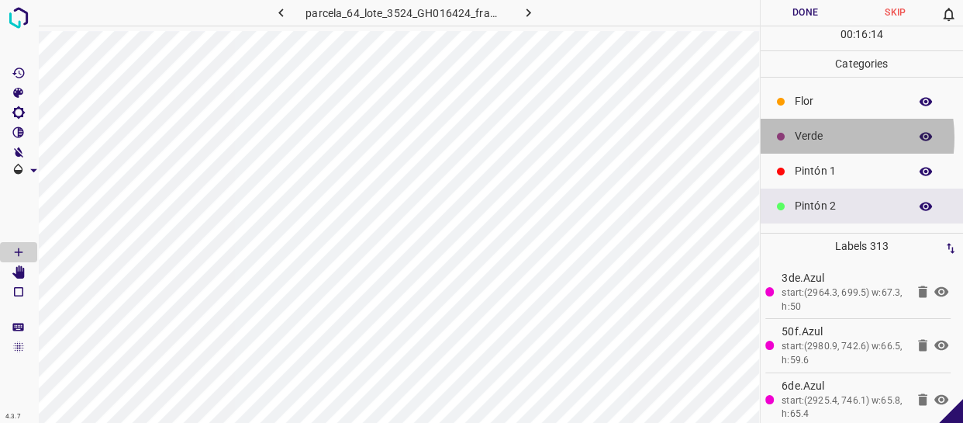
click at [811, 137] on p "Verde" at bounding box center [848, 136] width 106 height 16
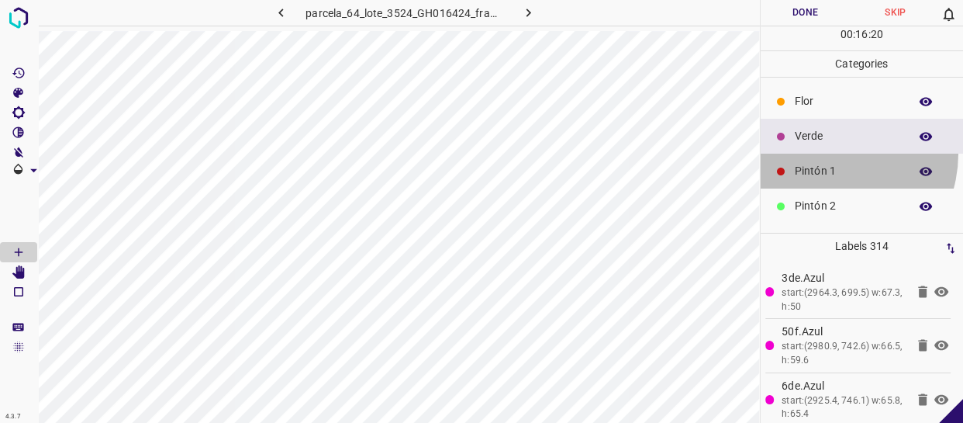
click at [823, 154] on div "Pintón 1" at bounding box center [862, 171] width 203 height 35
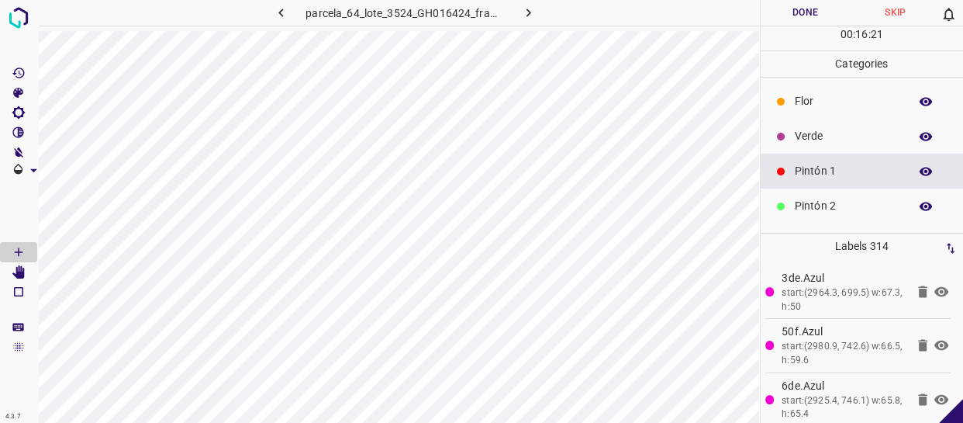
click at [822, 168] on p "Pintón 1" at bounding box center [848, 171] width 106 height 16
click at [802, 140] on p "Verde" at bounding box center [848, 136] width 106 height 16
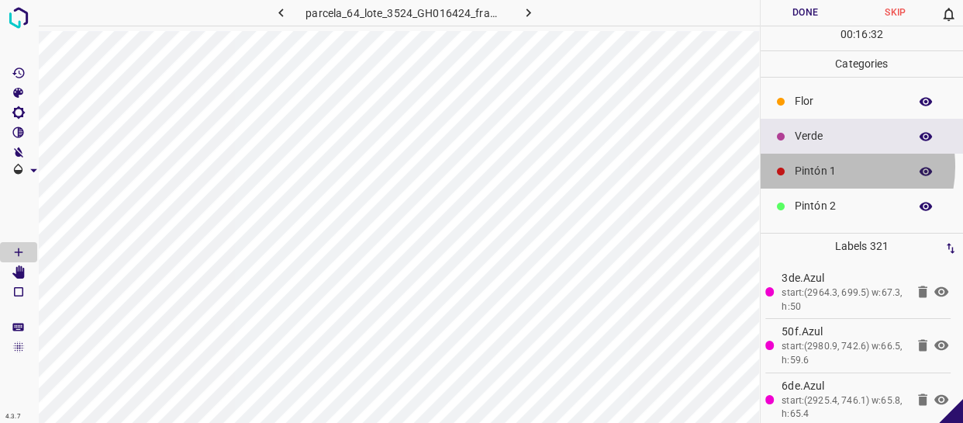
click at [824, 170] on p "Pintón 1" at bounding box center [848, 171] width 106 height 16
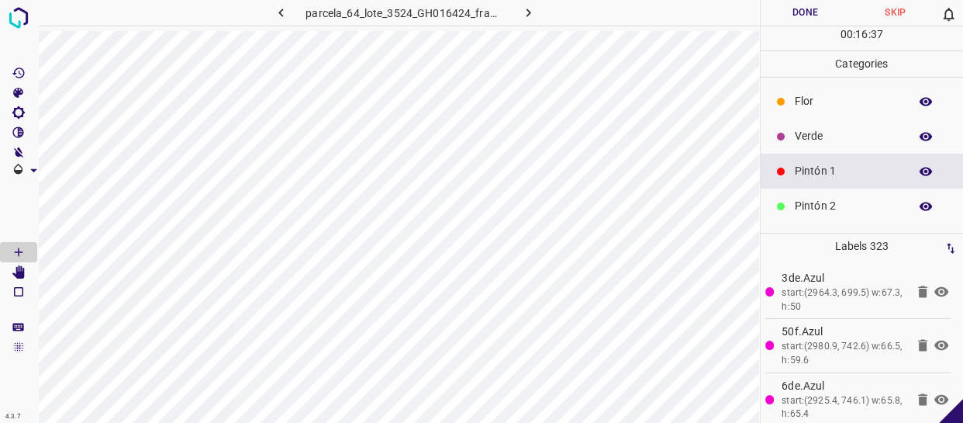
click at [829, 137] on p "Verde" at bounding box center [848, 136] width 106 height 16
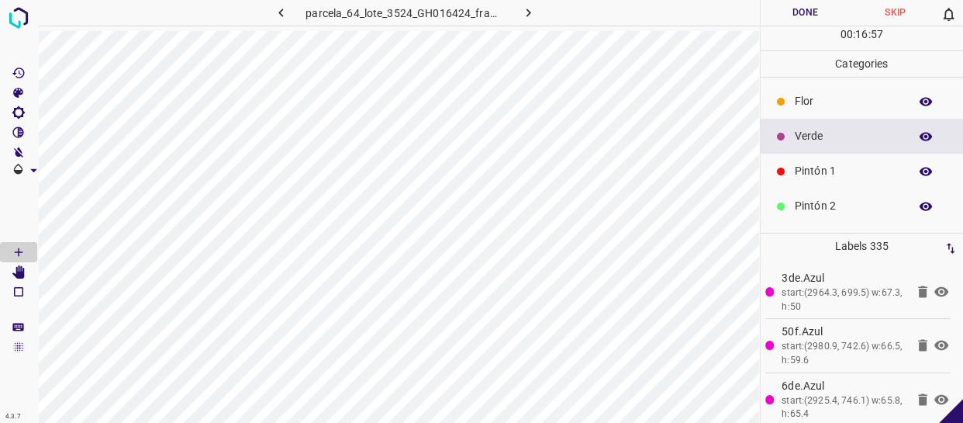
click at [840, 172] on p "Pintón 1" at bounding box center [848, 171] width 106 height 16
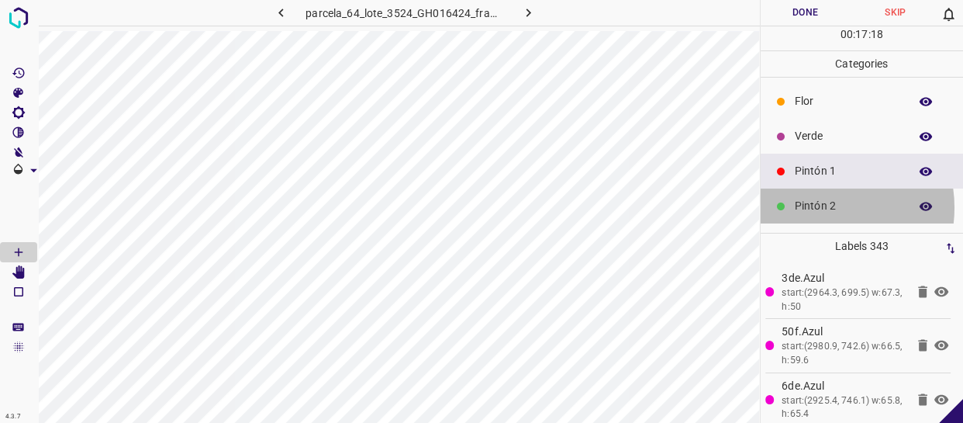
click at [811, 207] on p "Pintón 2" at bounding box center [848, 206] width 106 height 16
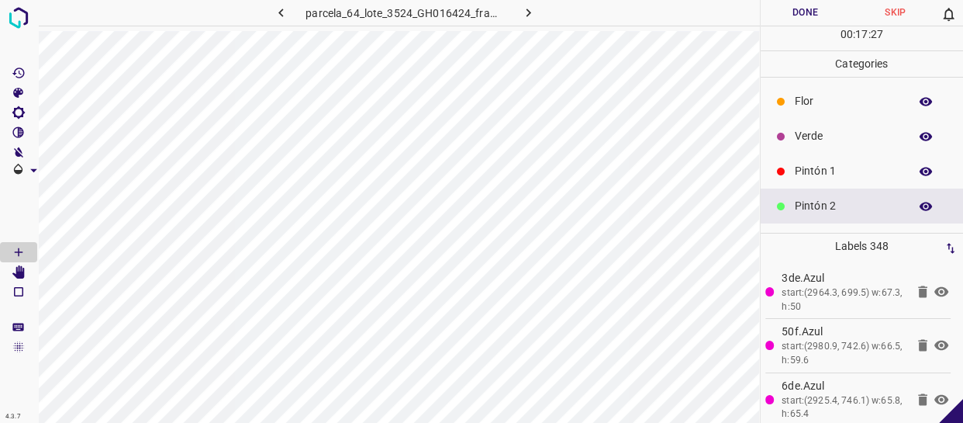
click at [814, 136] on p "Verde" at bounding box center [848, 136] width 106 height 16
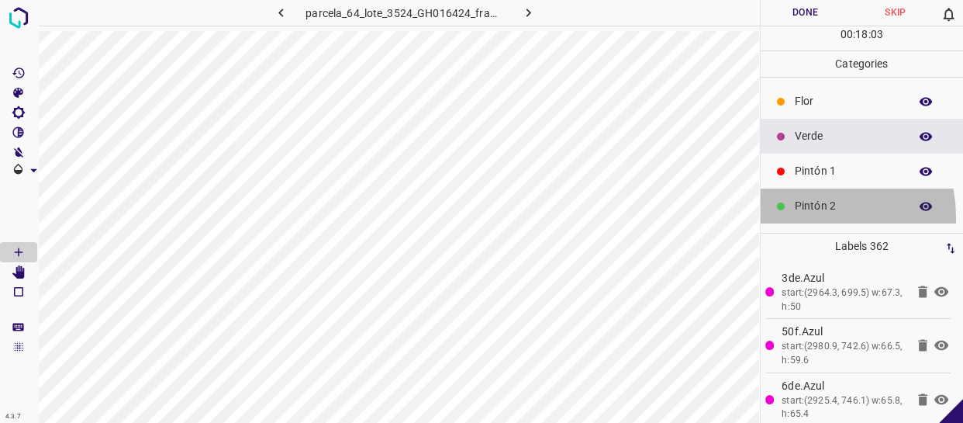
click at [796, 217] on div "Pintón 2" at bounding box center [862, 206] width 203 height 35
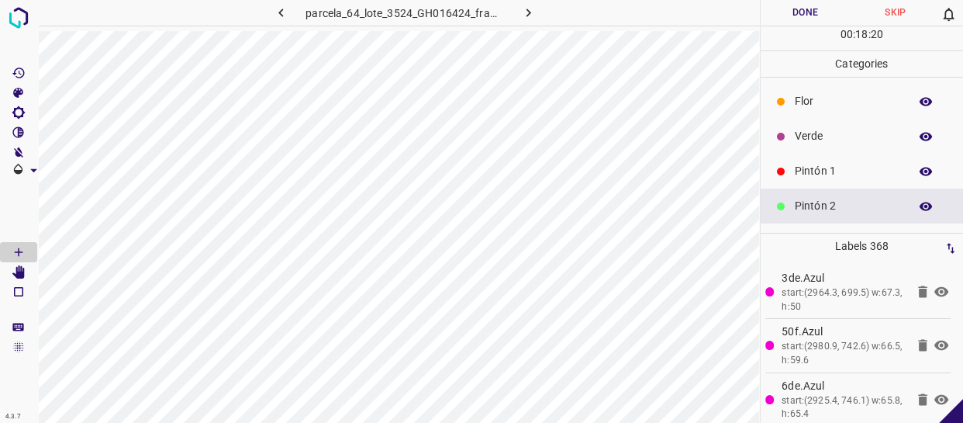
click at [830, 137] on p "Verde" at bounding box center [848, 136] width 106 height 16
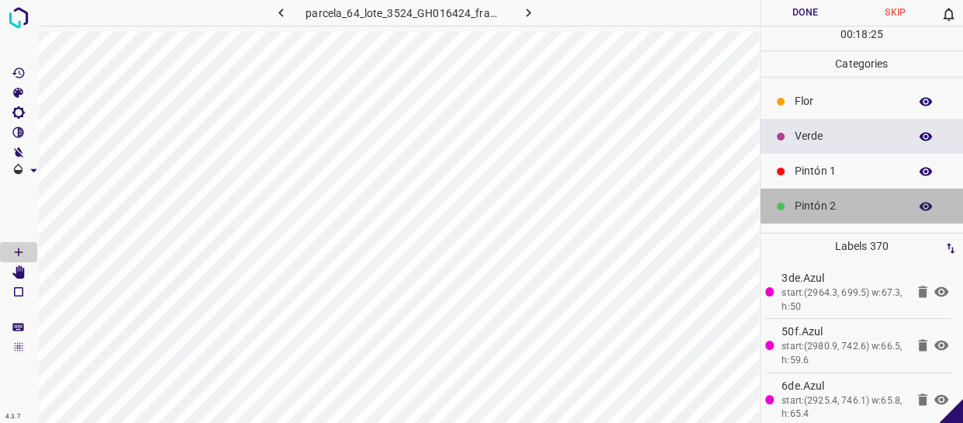
drag, startPoint x: 864, startPoint y: 205, endPoint x: 850, endPoint y: 203, distance: 14.0
click at [850, 203] on p "Pintón 2" at bounding box center [848, 206] width 106 height 16
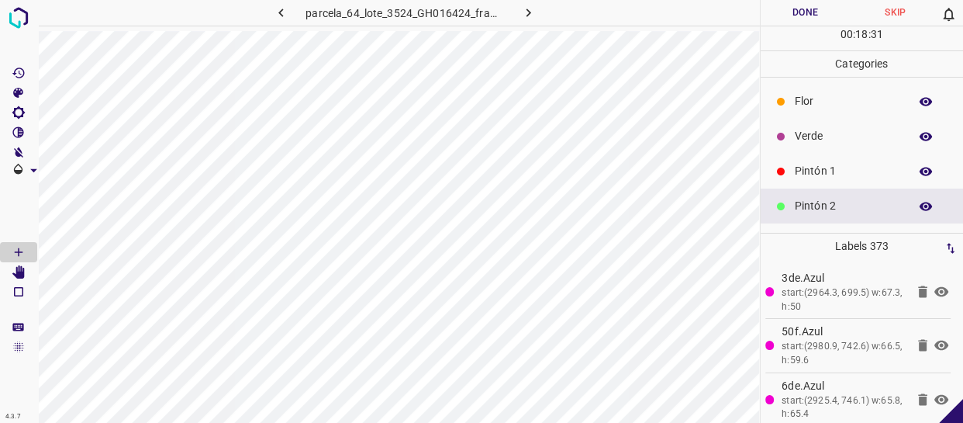
click at [822, 130] on div "Verde" at bounding box center [862, 136] width 203 height 35
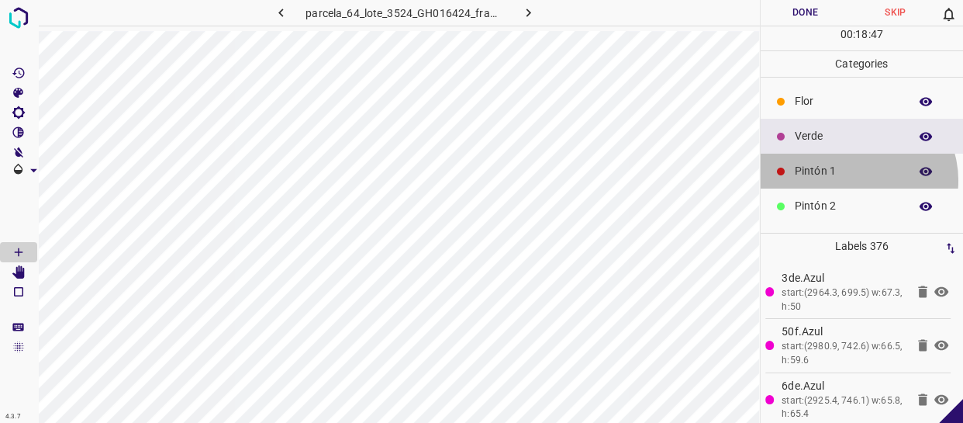
click at [855, 180] on div "Pintón 1" at bounding box center [862, 171] width 203 height 35
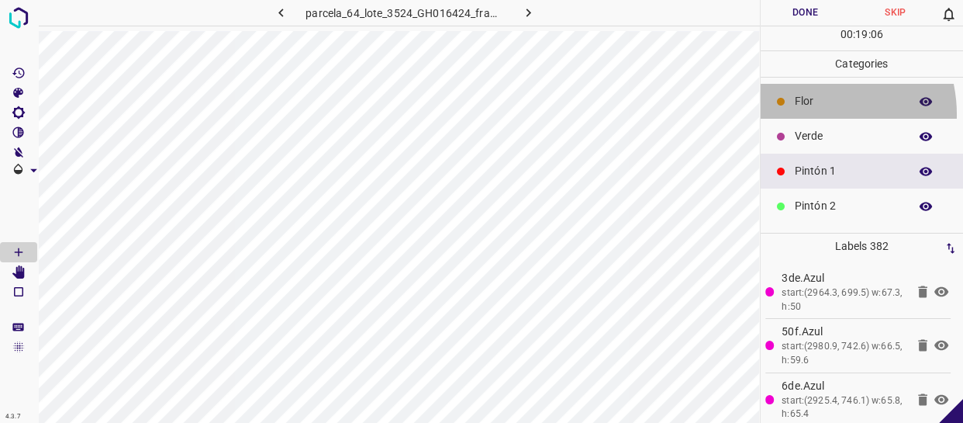
click at [808, 112] on div "Flor" at bounding box center [862, 101] width 203 height 35
